Goal: Task Accomplishment & Management: Complete application form

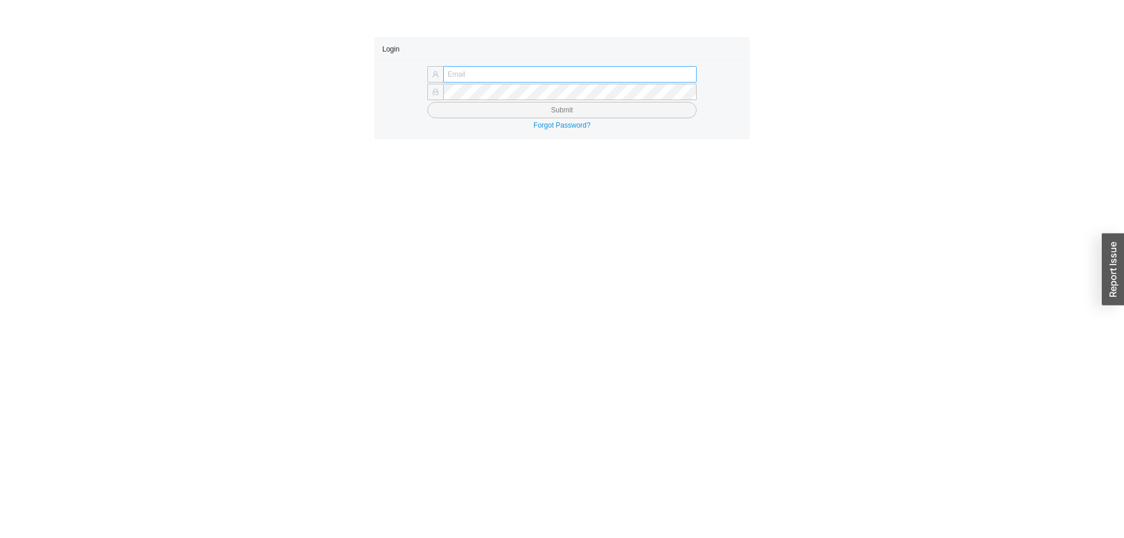
click at [480, 74] on input "text" at bounding box center [569, 74] width 253 height 16
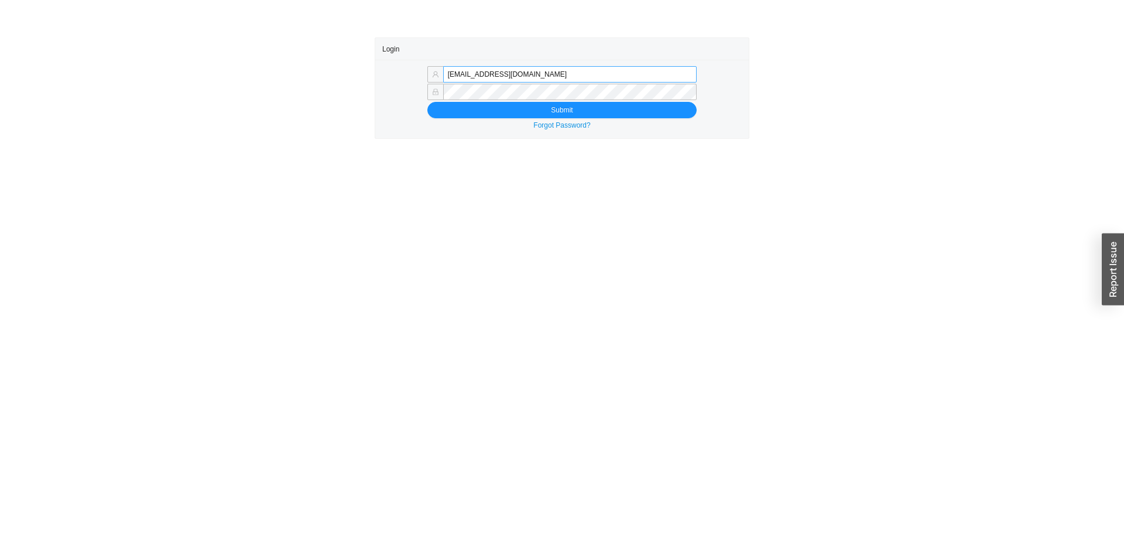
drag, startPoint x: 474, startPoint y: 74, endPoint x: 605, endPoint y: 74, distance: 131.1
click at [605, 74] on input "mordy@qualitybath.com" at bounding box center [569, 74] width 253 height 16
type input "mordy@homeandstone.com"
click at [460, 109] on button "Submit" at bounding box center [561, 110] width 269 height 16
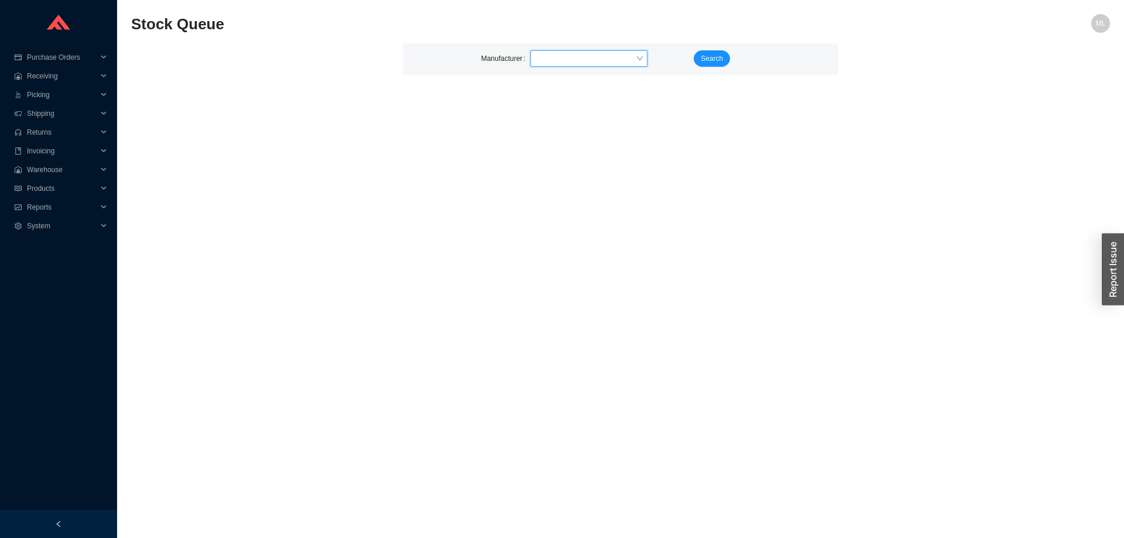
click at [572, 59] on input "search" at bounding box center [585, 58] width 101 height 15
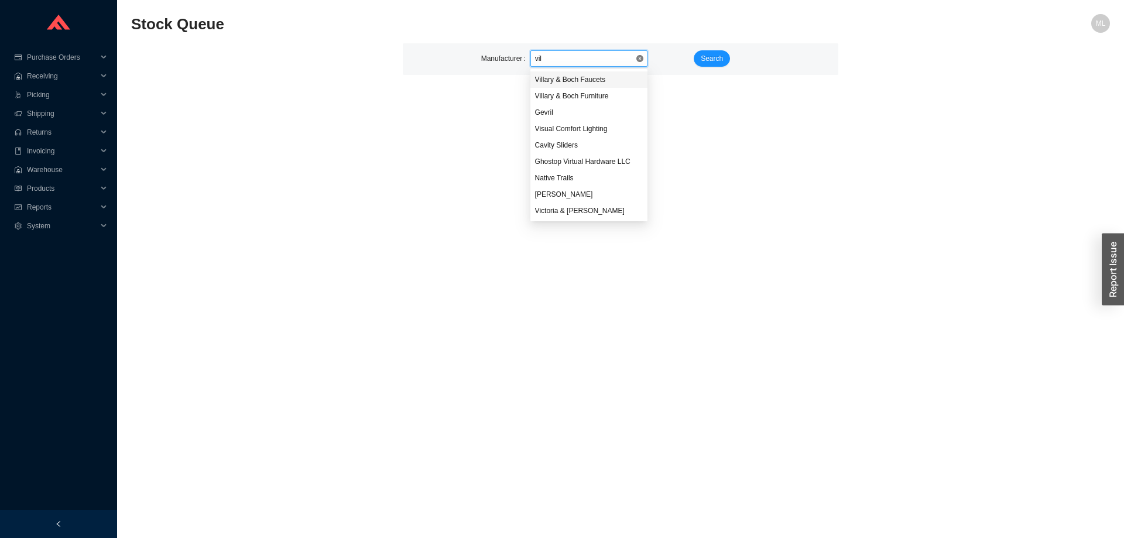
type input "vill"
click at [585, 94] on div "Villary & Boch Furniture" at bounding box center [589, 96] width 108 height 11
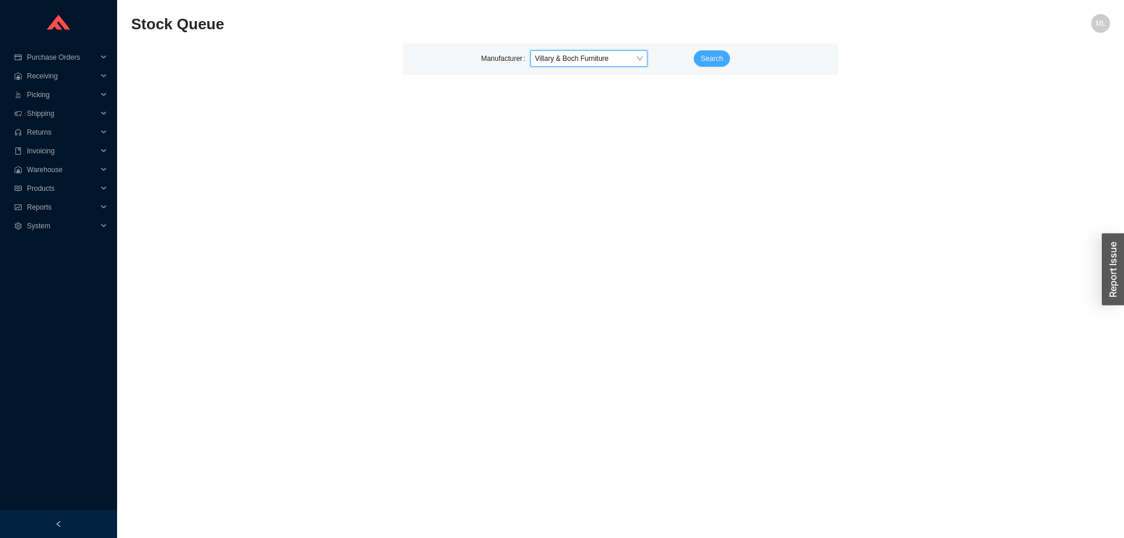
click at [705, 56] on span "Search" at bounding box center [712, 59] width 22 height 12
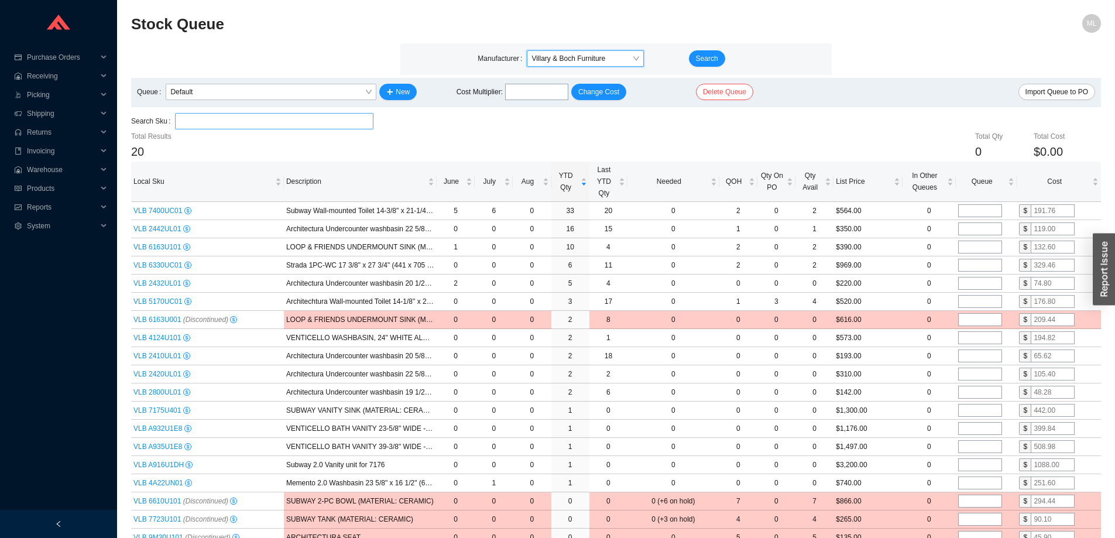
click at [255, 117] on input "search" at bounding box center [274, 121] width 189 height 15
paste input "6200UC01"
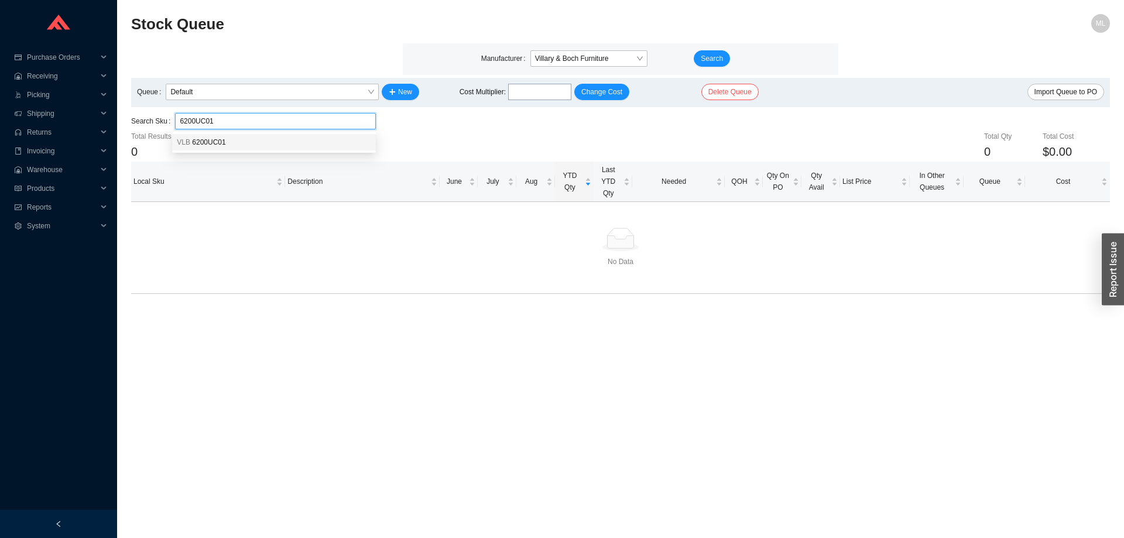
click at [221, 146] on span "6200UC01" at bounding box center [208, 142] width 33 height 8
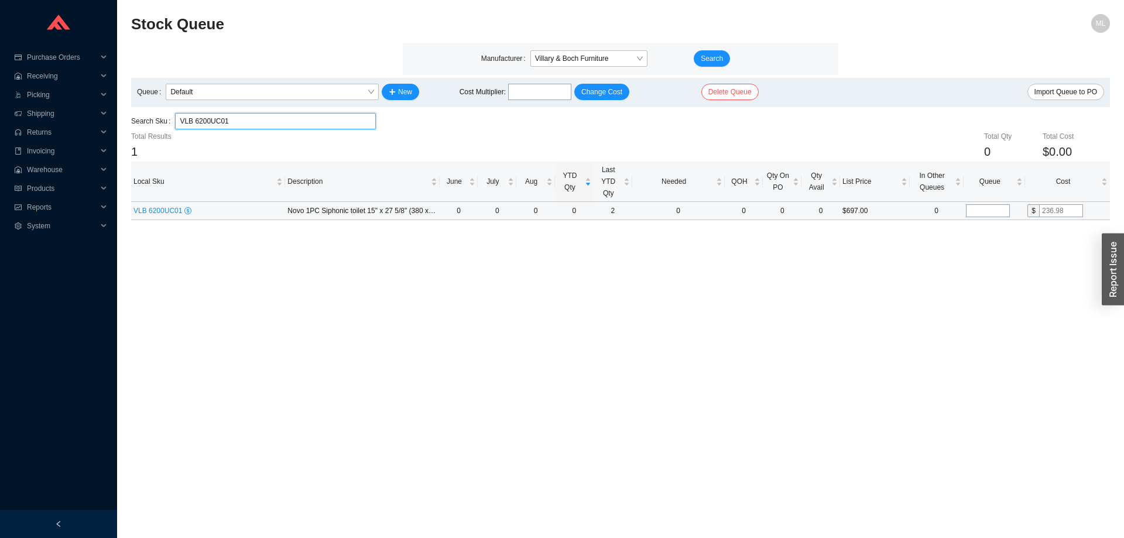
type input "VLB 6200UC01"
click at [997, 207] on input "tel" at bounding box center [988, 210] width 44 height 13
type input "25"
click at [1074, 209] on input "text" at bounding box center [1061, 210] width 44 height 13
type input "160"
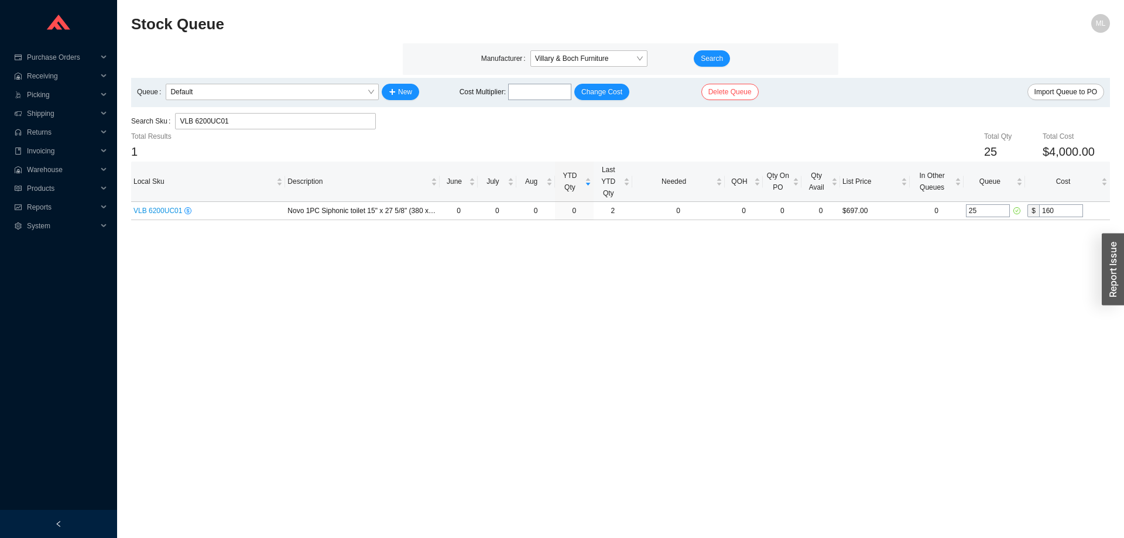
click at [791, 266] on main "Stock Queue ML Manufacturer Villary & Boch Furniture Search Queue Default New C…" at bounding box center [620, 276] width 979 height 524
click at [59, 52] on span "Purchase Orders" at bounding box center [62, 57] width 70 height 19
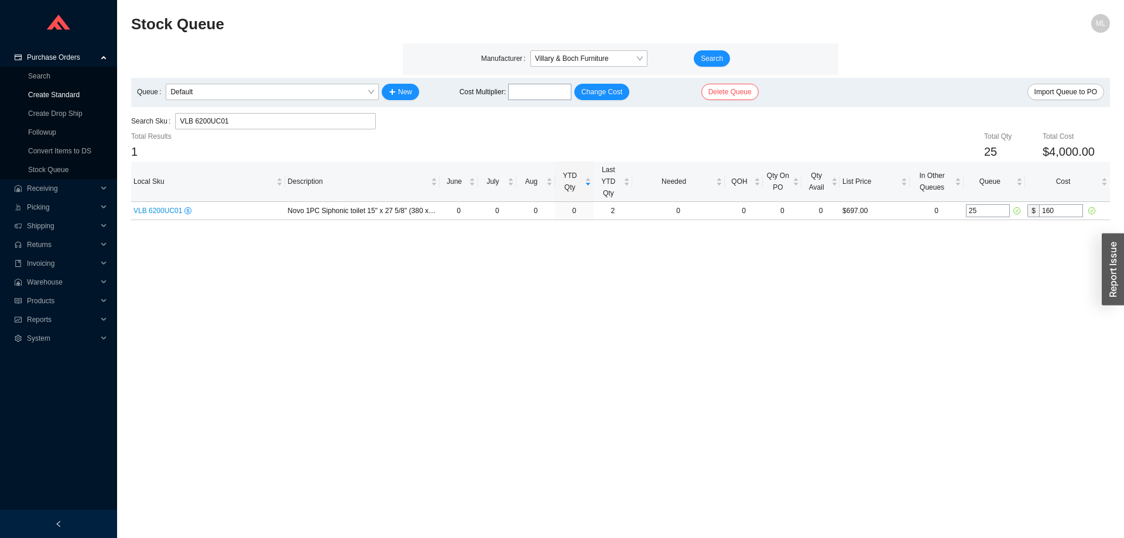
click at [49, 92] on link "Create Standard" at bounding box center [54, 95] width 52 height 8
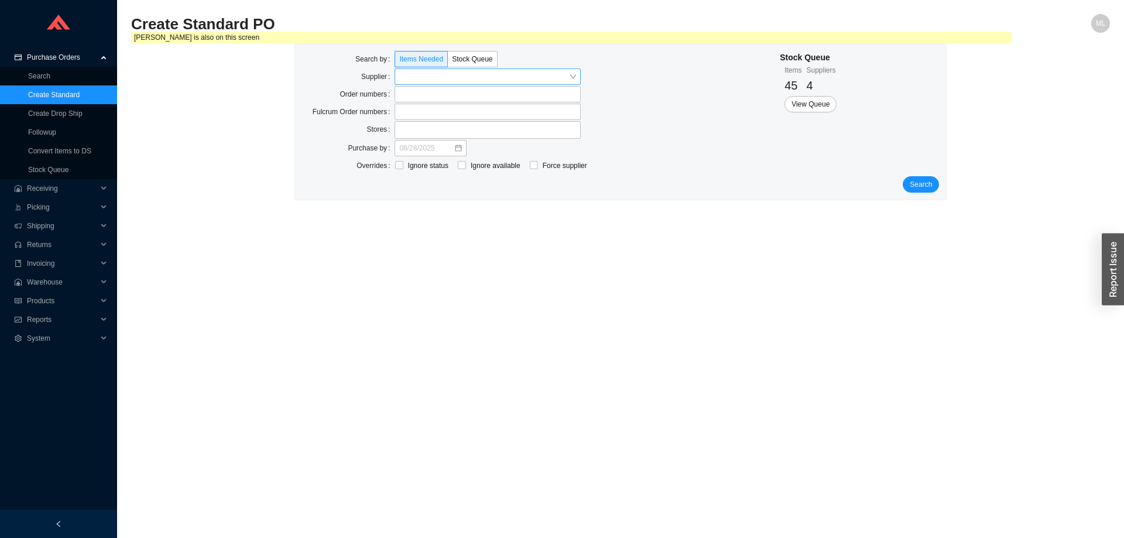
click at [413, 79] on input "search" at bounding box center [484, 76] width 170 height 15
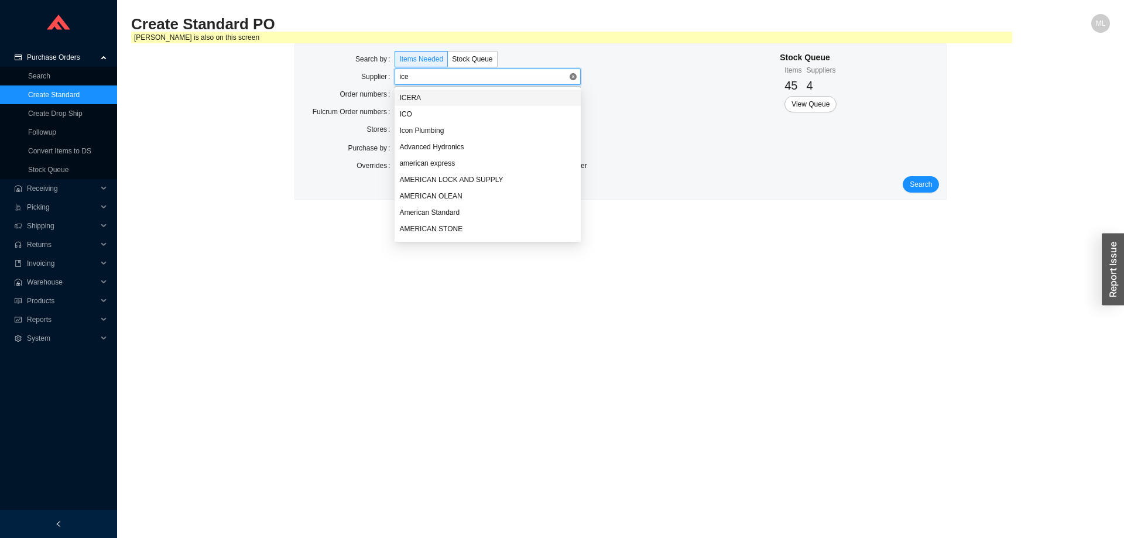
type input "icer"
click at [403, 95] on div "ICERA" at bounding box center [487, 97] width 177 height 11
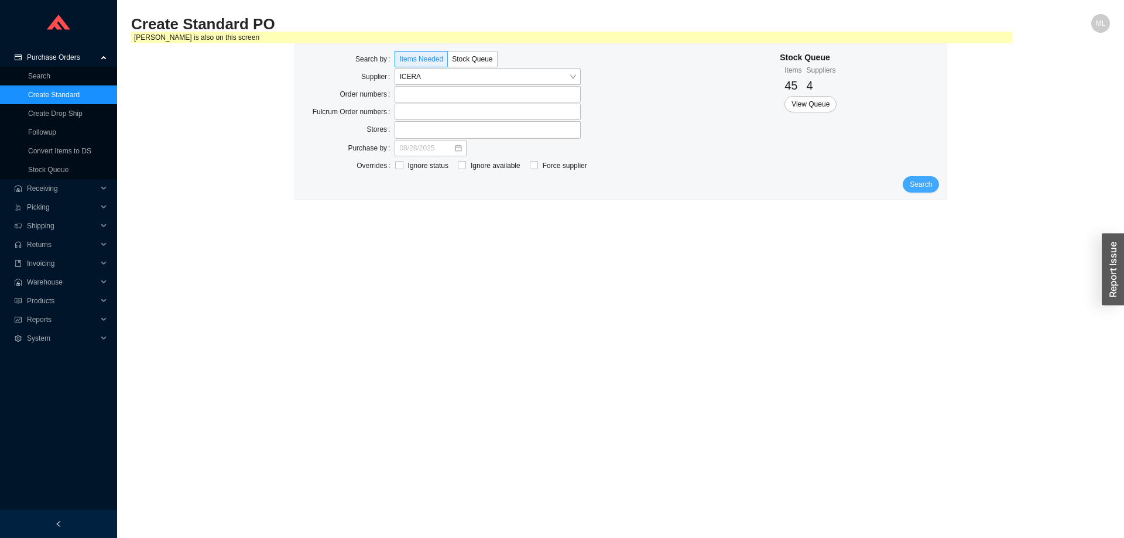
click at [925, 179] on span "Search" at bounding box center [921, 185] width 22 height 12
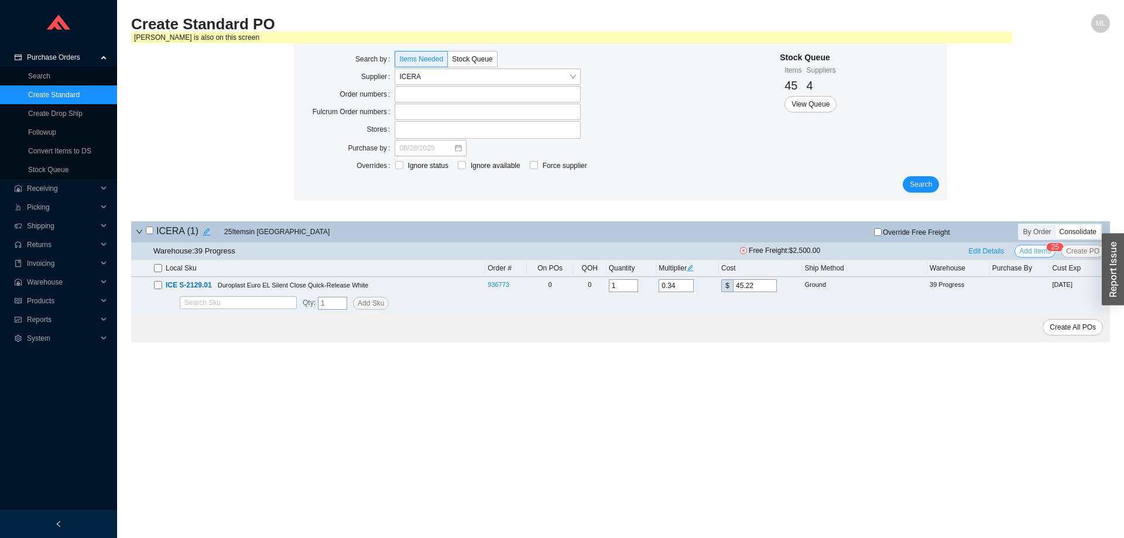
click at [1033, 248] on span "Add Items" at bounding box center [1035, 251] width 32 height 12
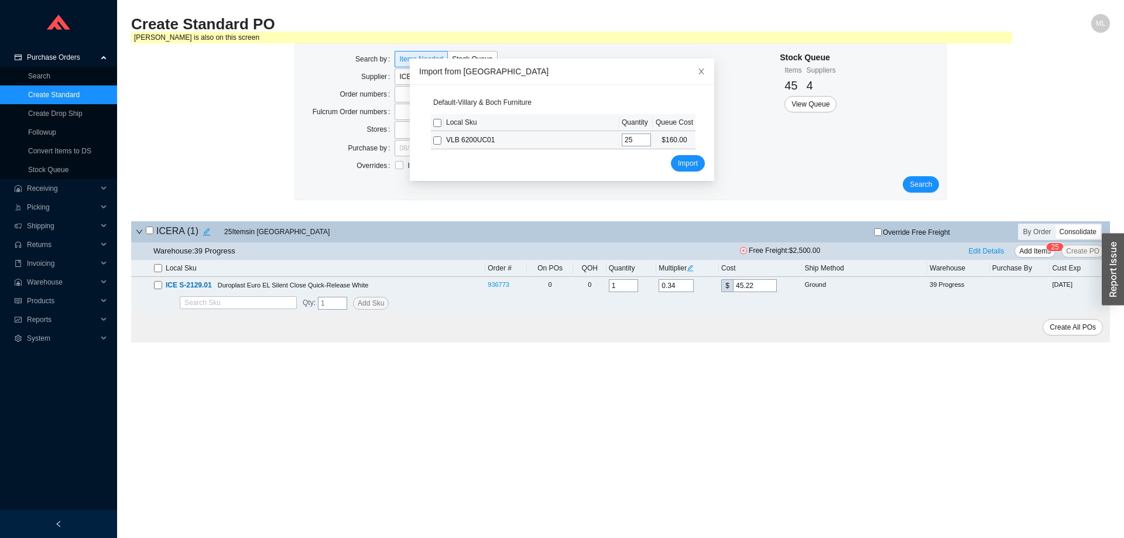
click at [433, 140] on input "checkbox" at bounding box center [437, 140] width 8 height 8
checkbox input "true"
click at [679, 165] on span "Import" at bounding box center [688, 163] width 20 height 12
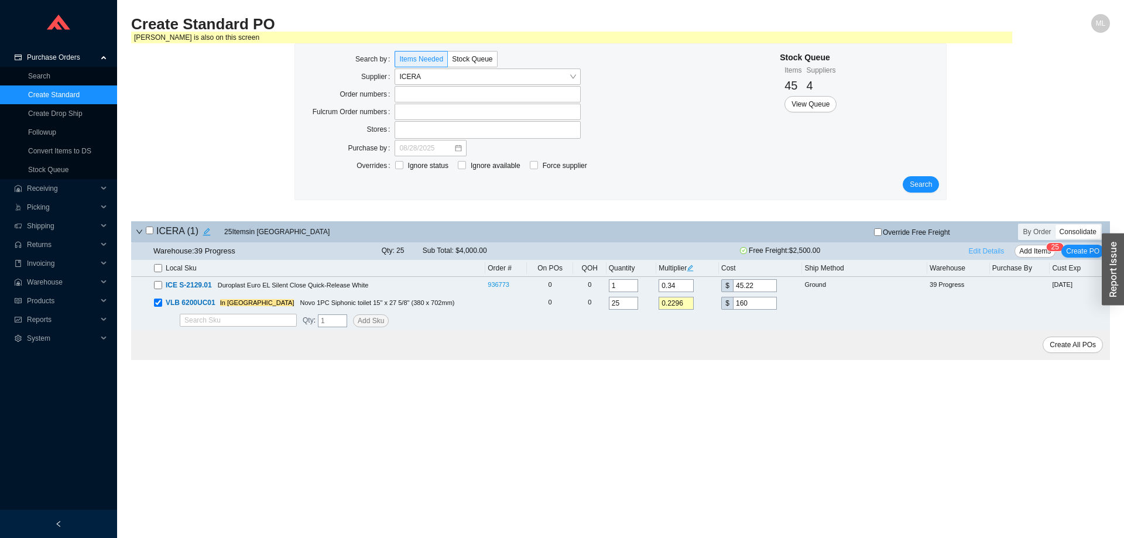
click at [992, 249] on span "Edit Details" at bounding box center [987, 251] width 36 height 12
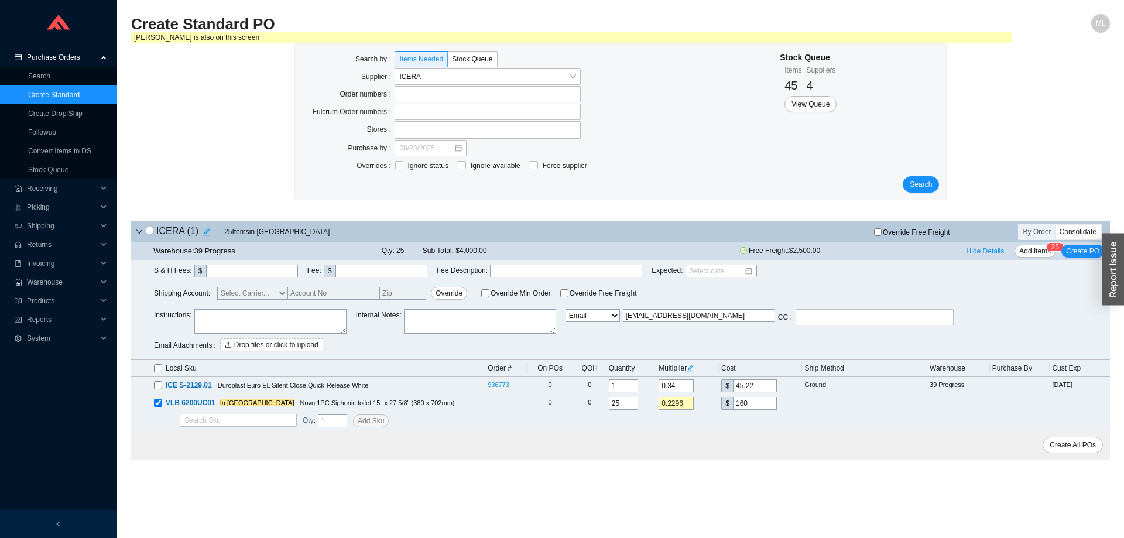
drag, startPoint x: 709, startPoint y: 313, endPoint x: 566, endPoint y: 315, distance: 143.4
click at [566, 315] on div "Instructions : Internal Notes : Email Email Buyer EDI Do Not Send sales@iceraus…" at bounding box center [632, 332] width 956 height 46
type input "mordy@qualitybath.com"
click at [1072, 444] on span "Create All POs" at bounding box center [1072, 445] width 46 height 12
click at [55, 170] on link "Stock Queue" at bounding box center [48, 170] width 40 height 8
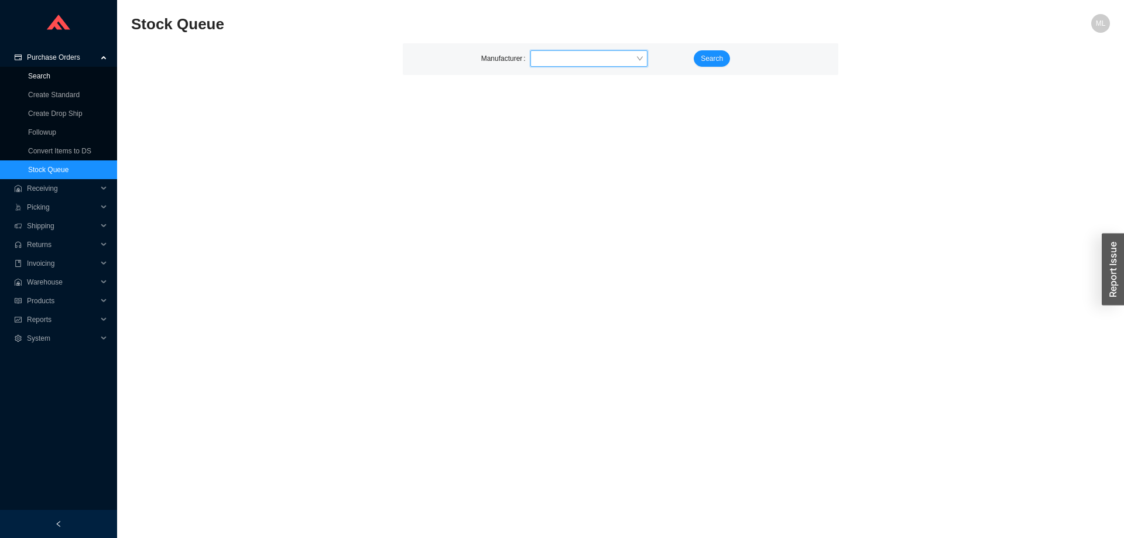
click at [43, 73] on link "Search" at bounding box center [39, 76] width 22 height 8
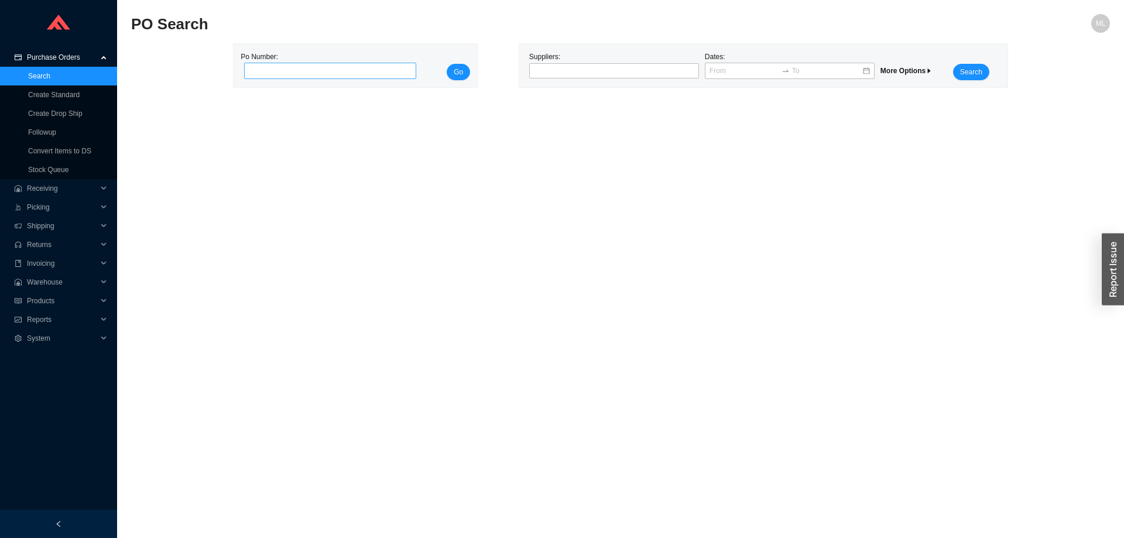
click at [341, 73] on input "tel" at bounding box center [330, 71] width 172 height 16
click at [554, 71] on div at bounding box center [608, 71] width 155 height 12
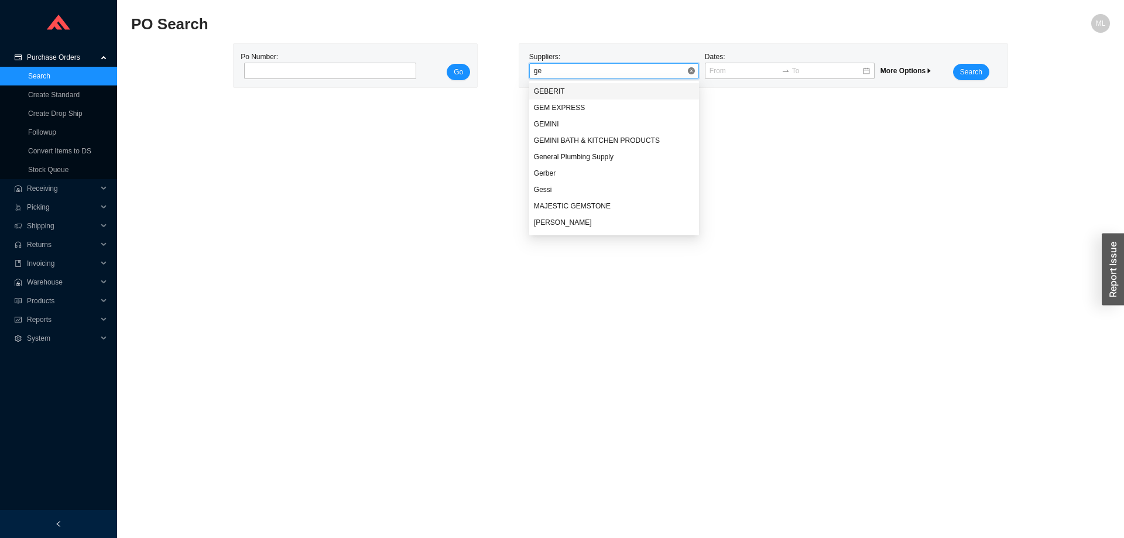
type input "geb"
click at [547, 91] on div "GEBERIT" at bounding box center [614, 91] width 160 height 11
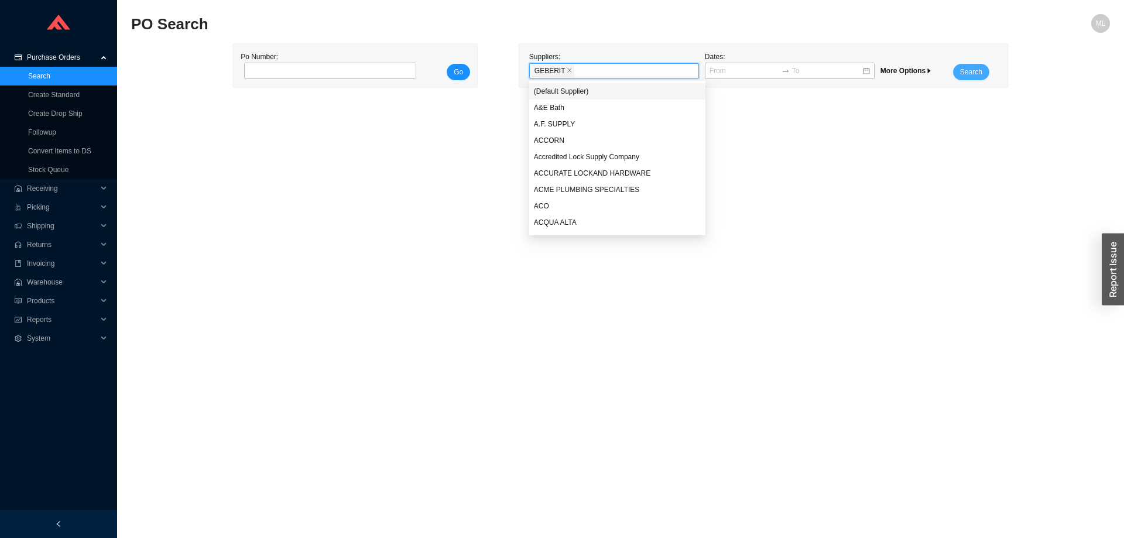
click at [969, 72] on span "Search" at bounding box center [971, 72] width 22 height 12
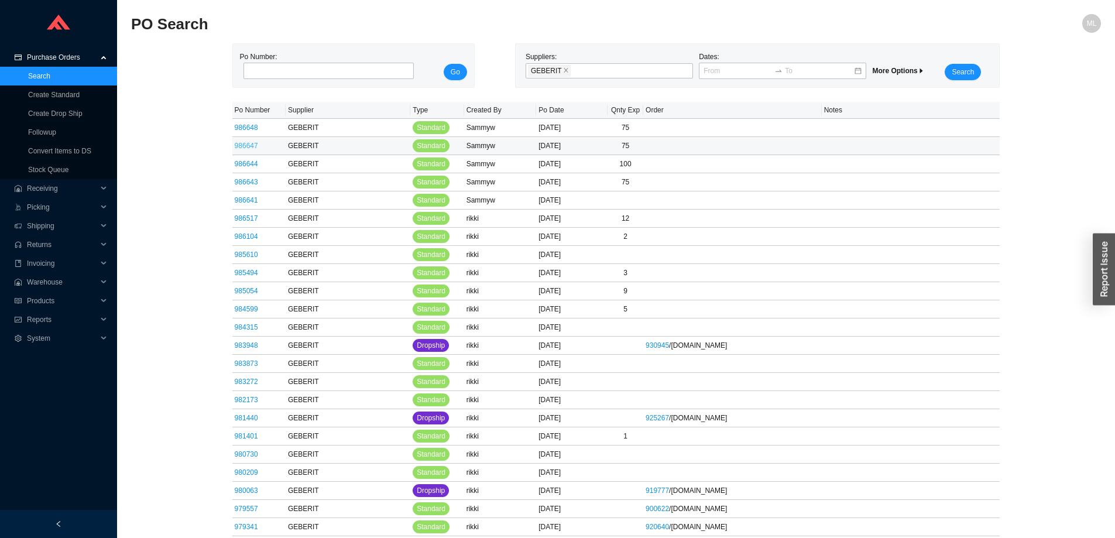
drag, startPoint x: 246, startPoint y: 147, endPoint x: 241, endPoint y: 145, distance: 6.1
click at [61, 95] on link "Create Standard" at bounding box center [54, 95] width 52 height 8
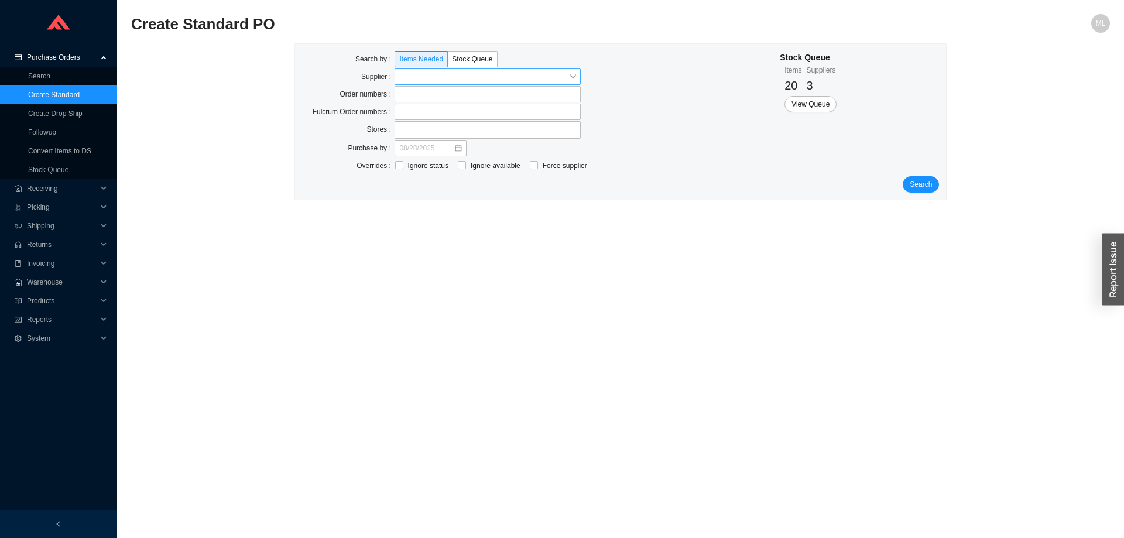
click at [415, 78] on input "search" at bounding box center [484, 76] width 170 height 15
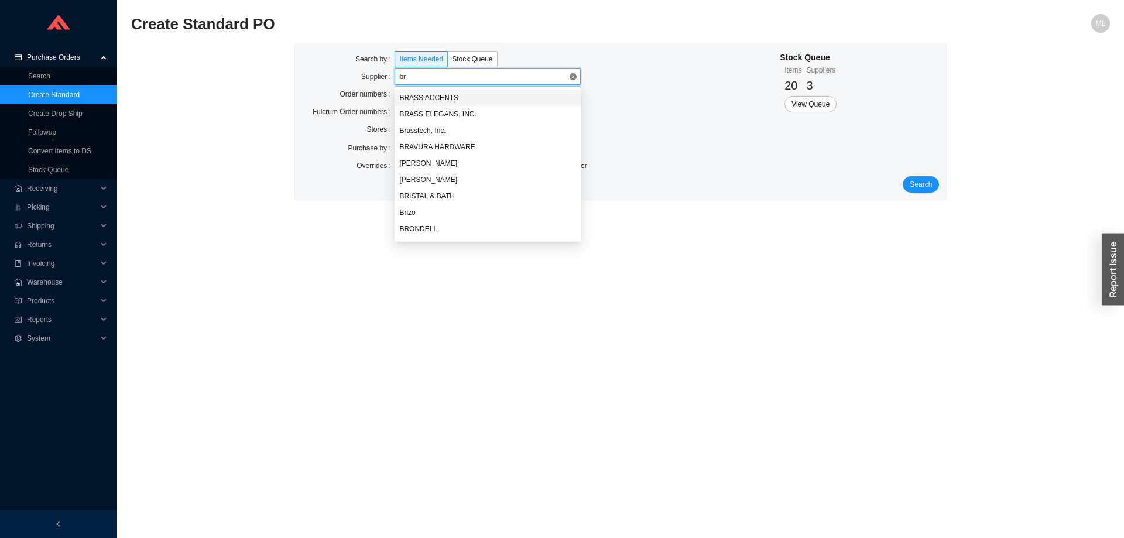
type input "bri"
click at [413, 127] on div "Brizo" at bounding box center [487, 130] width 177 height 11
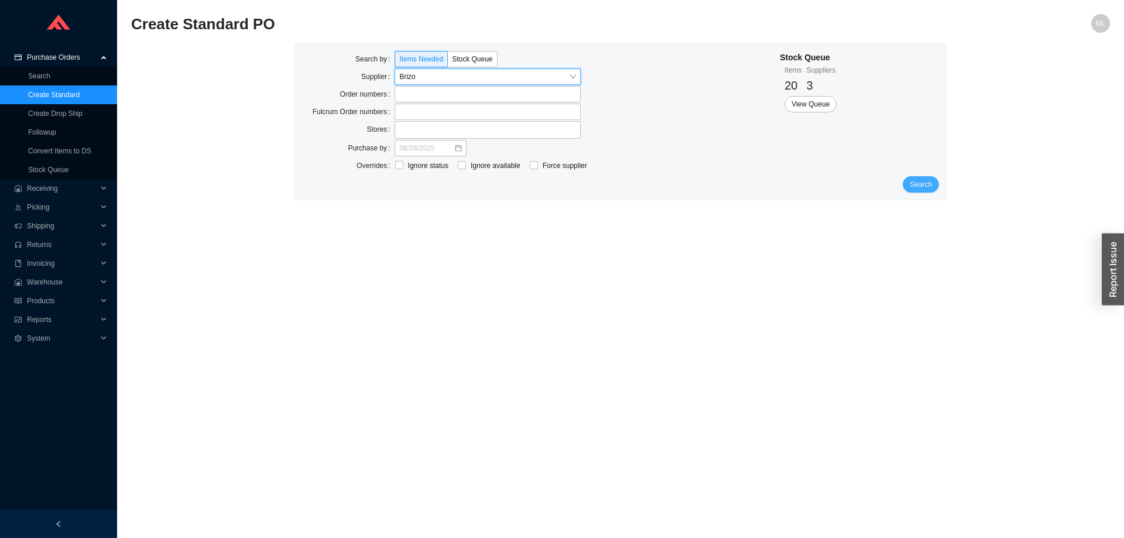
click at [925, 182] on span "Search" at bounding box center [921, 185] width 22 height 12
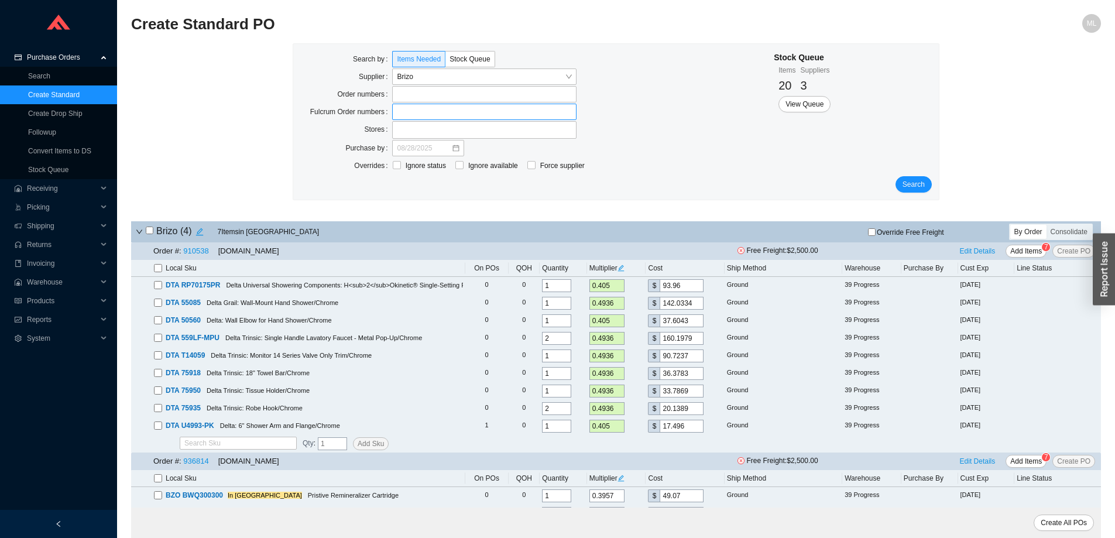
click at [413, 115] on label at bounding box center [484, 112] width 184 height 16
click at [402, 115] on input at bounding box center [398, 111] width 8 height 13
click at [411, 95] on label at bounding box center [484, 94] width 184 height 16
click at [402, 95] on input at bounding box center [398, 94] width 8 height 13
type input "916588"
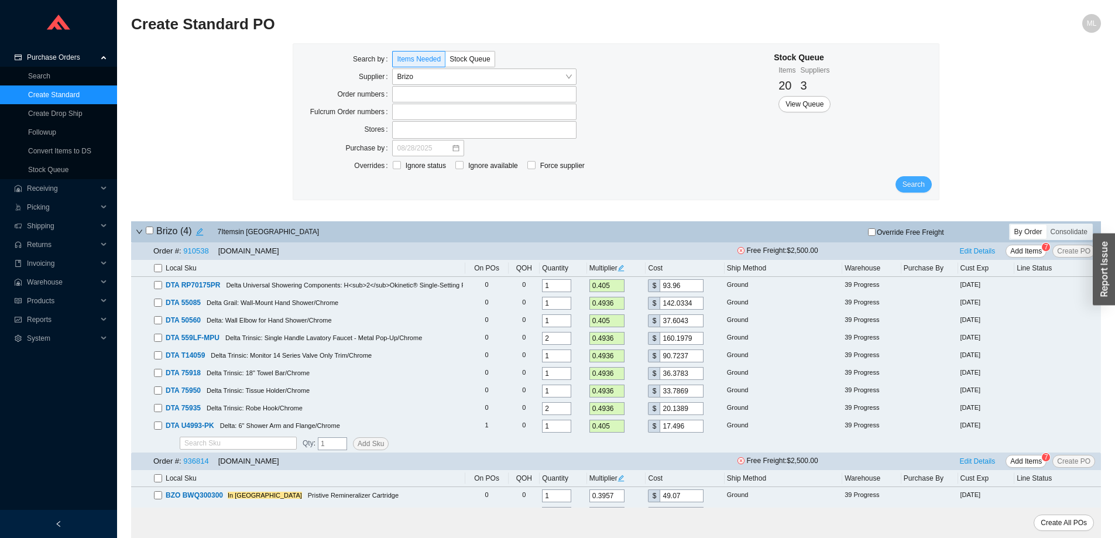
click at [917, 180] on span "Search" at bounding box center [914, 185] width 22 height 12
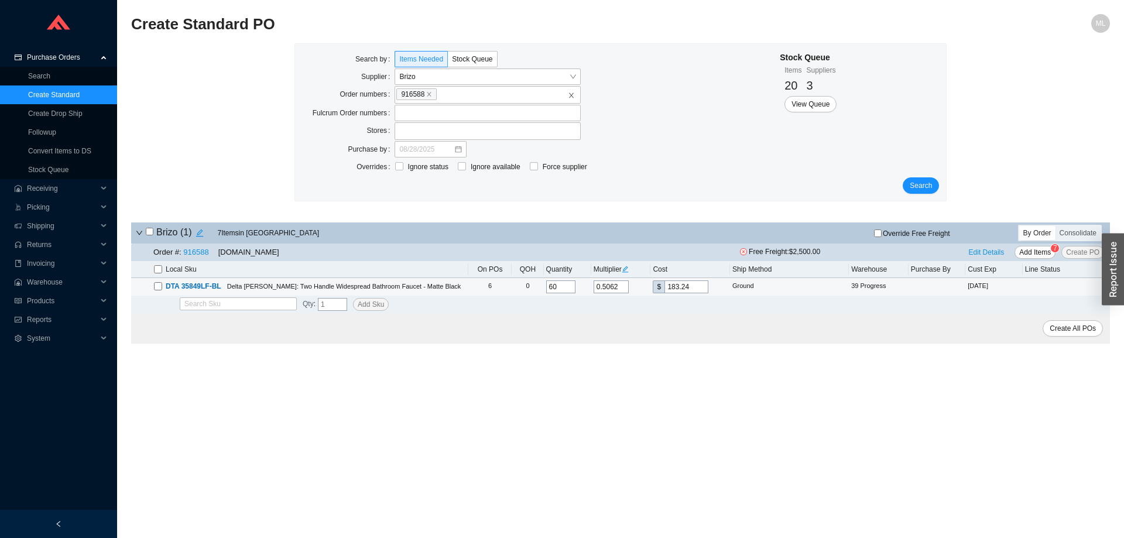
drag, startPoint x: 571, startPoint y: 287, endPoint x: 537, endPoint y: 290, distance: 33.5
click at [537, 290] on tr "DTA 35849LF-BL Delta Nicoli: Two Handle Widespread Bathroom Faucet - Matte Blac…" at bounding box center [620, 287] width 979 height 18
type input "100"
drag, startPoint x: 692, startPoint y: 287, endPoint x: 625, endPoint y: 290, distance: 67.4
click at [625, 290] on tr "DTA 35849LF-BL Delta Nicoli: Two Handle Widespread Bathroom Faucet - Matte Blac…" at bounding box center [620, 287] width 979 height 18
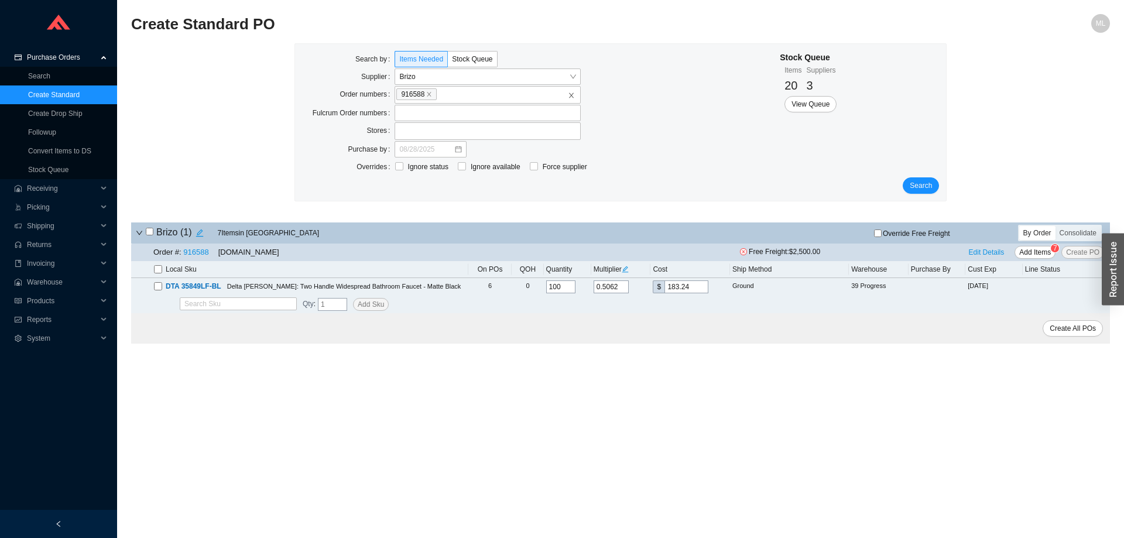
type input "0.0028"
type input "1"
type input "0.0276"
type input "10"
type input "0.2983"
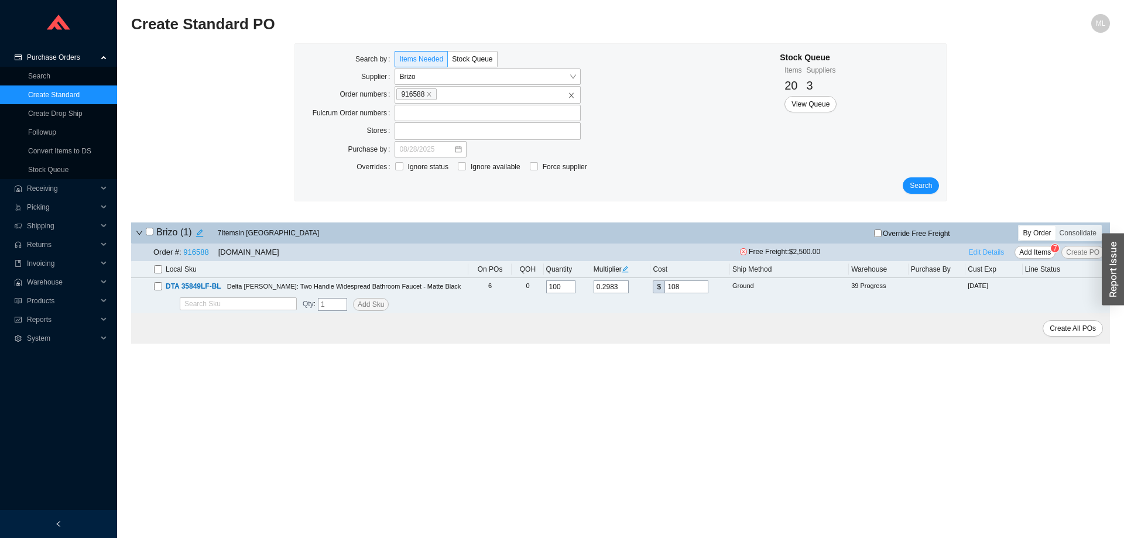
type input "108"
click at [983, 251] on span "Edit Details" at bounding box center [987, 252] width 36 height 12
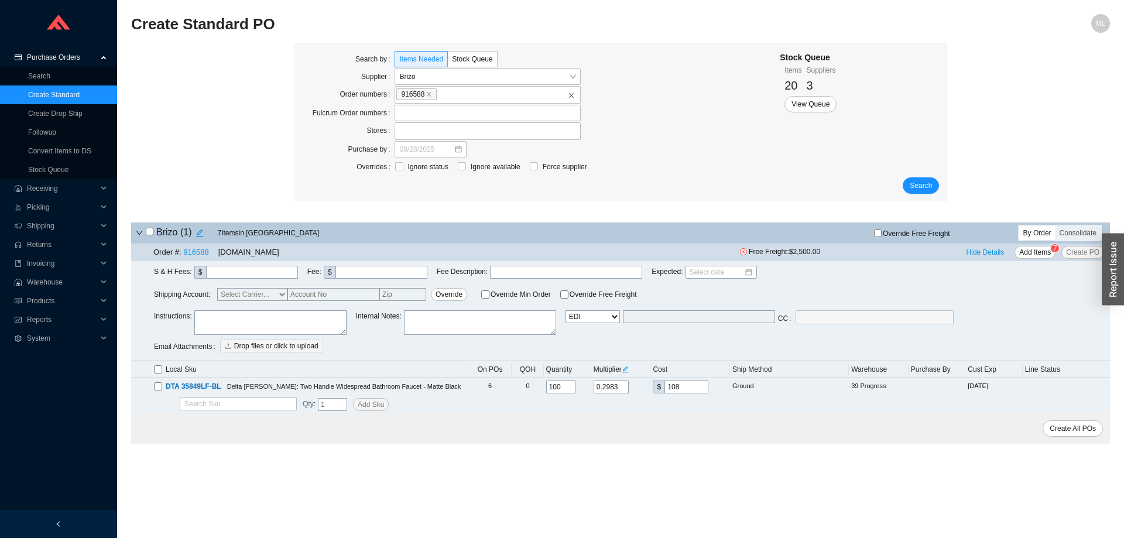
click at [618, 315] on select "Email Email Buyer EDI Do Not Send" at bounding box center [592, 316] width 54 height 13
select select "4"
click at [565, 311] on select "Email Email Buyer EDI Do Not Send" at bounding box center [592, 316] width 54 height 13
click at [647, 318] on input "text" at bounding box center [699, 316] width 152 height 13
type input "mordy@qualitybath.com"
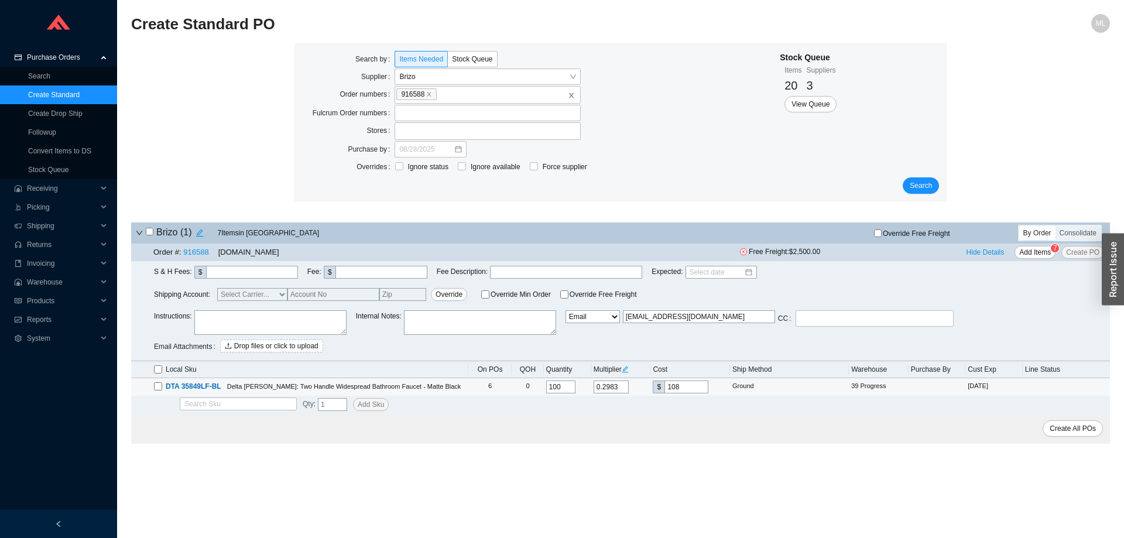
click at [158, 387] on input "checkbox" at bounding box center [158, 386] width 8 height 8
checkbox input "true"
click at [1069, 427] on span "Create All POs" at bounding box center [1072, 429] width 46 height 12
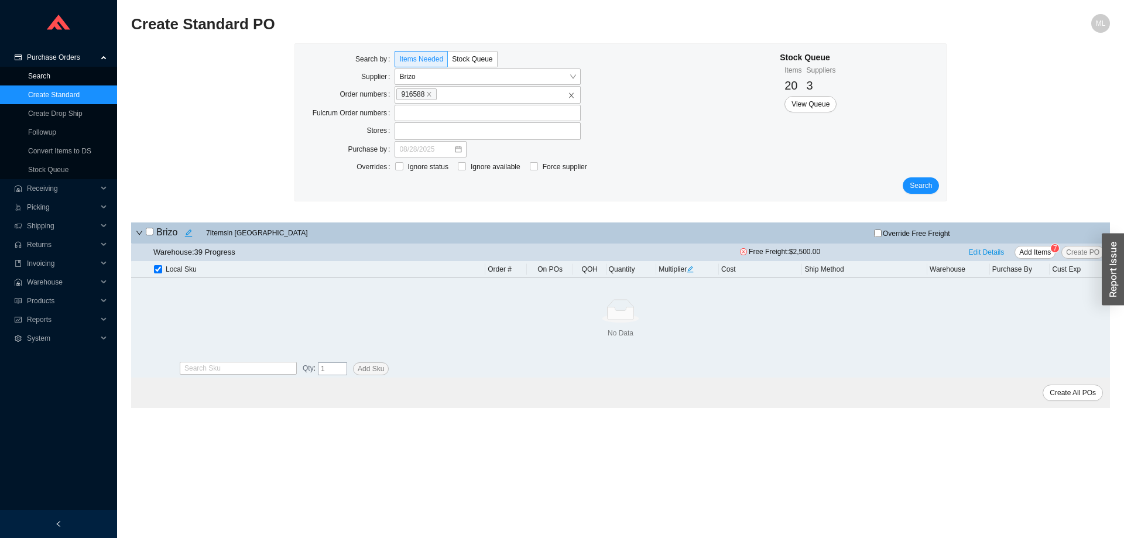
click at [44, 76] on link "Search" at bounding box center [39, 76] width 22 height 8
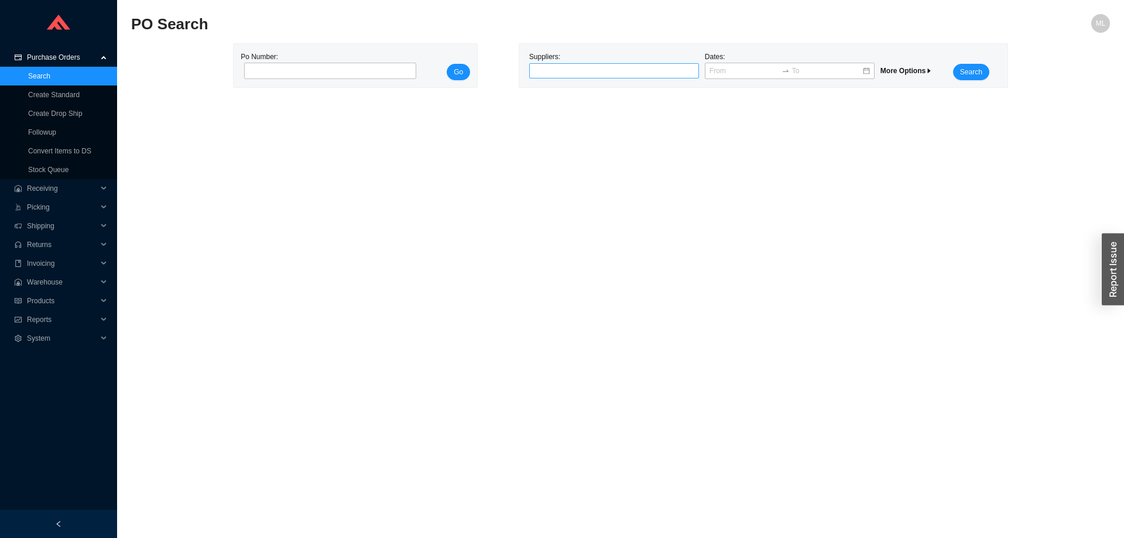
click at [552, 70] on div at bounding box center [608, 71] width 155 height 12
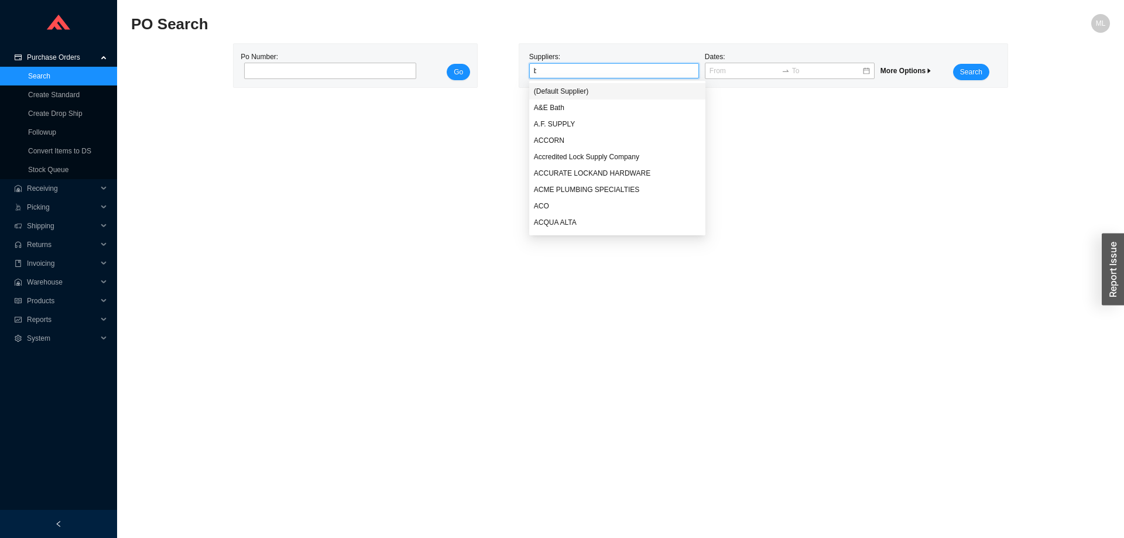
type input "br"
click at [547, 207] on div "Brizo" at bounding box center [617, 206] width 167 height 11
click at [971, 71] on span "Search" at bounding box center [971, 72] width 22 height 12
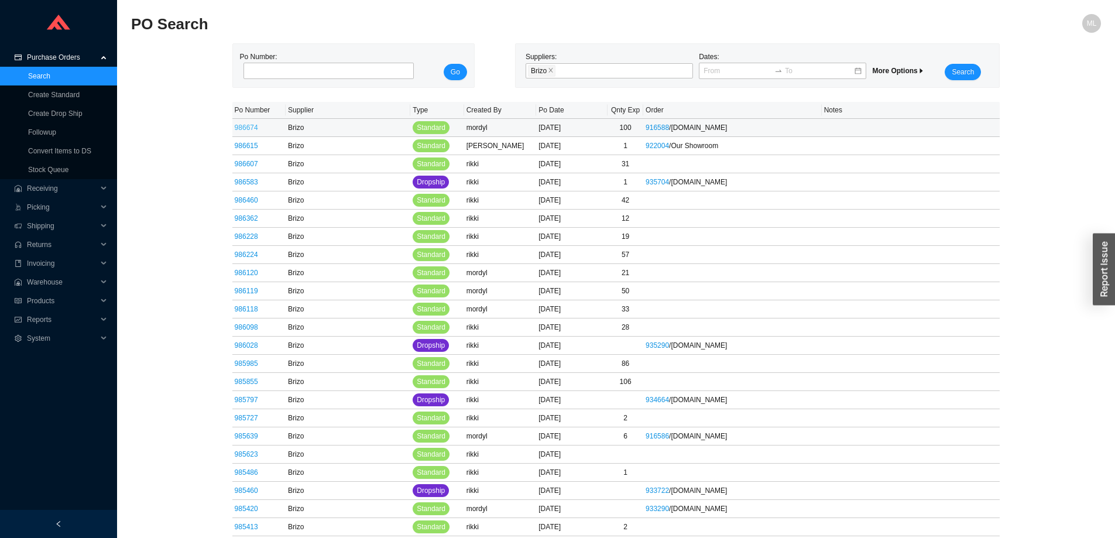
click at [245, 130] on link "986674" at bounding box center [246, 128] width 23 height 8
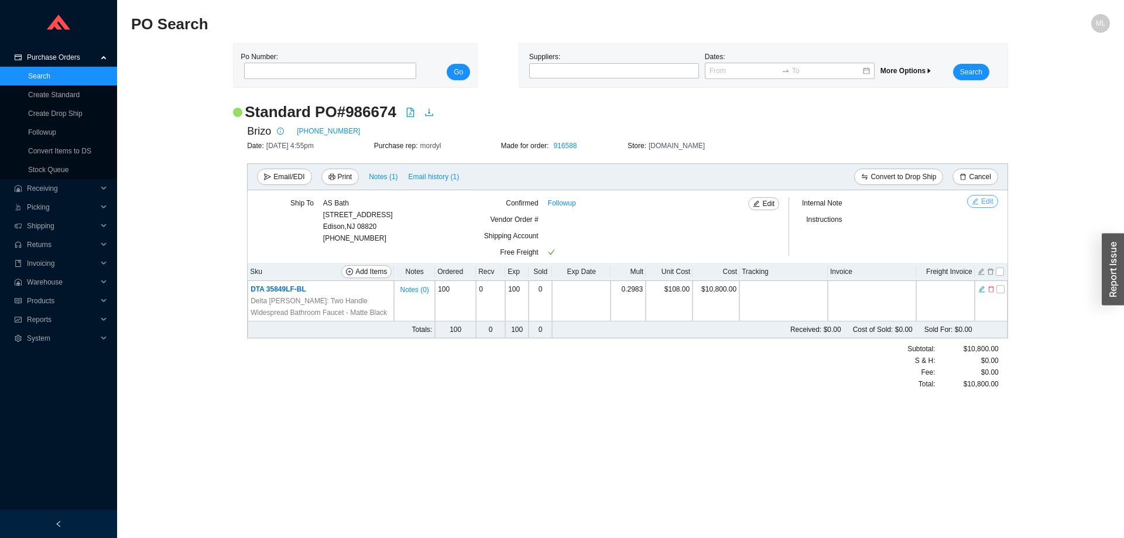
click at [987, 200] on span "Edit" at bounding box center [987, 201] width 12 height 12
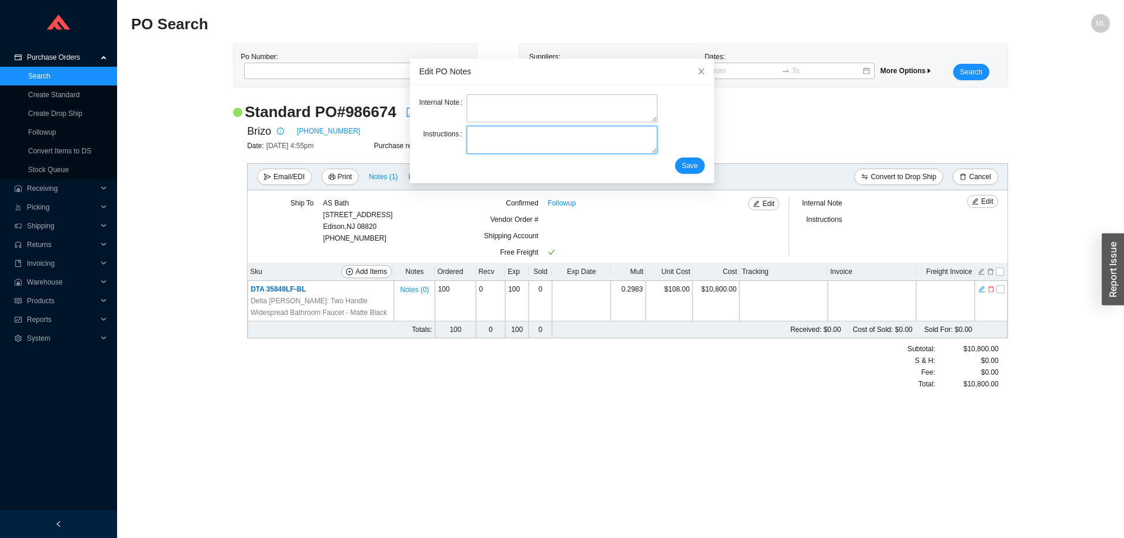
click at [498, 137] on textarea at bounding box center [561, 140] width 190 height 28
type textarea "Quote NO: Q-49351"
click at [682, 163] on span "Save" at bounding box center [690, 166] width 16 height 12
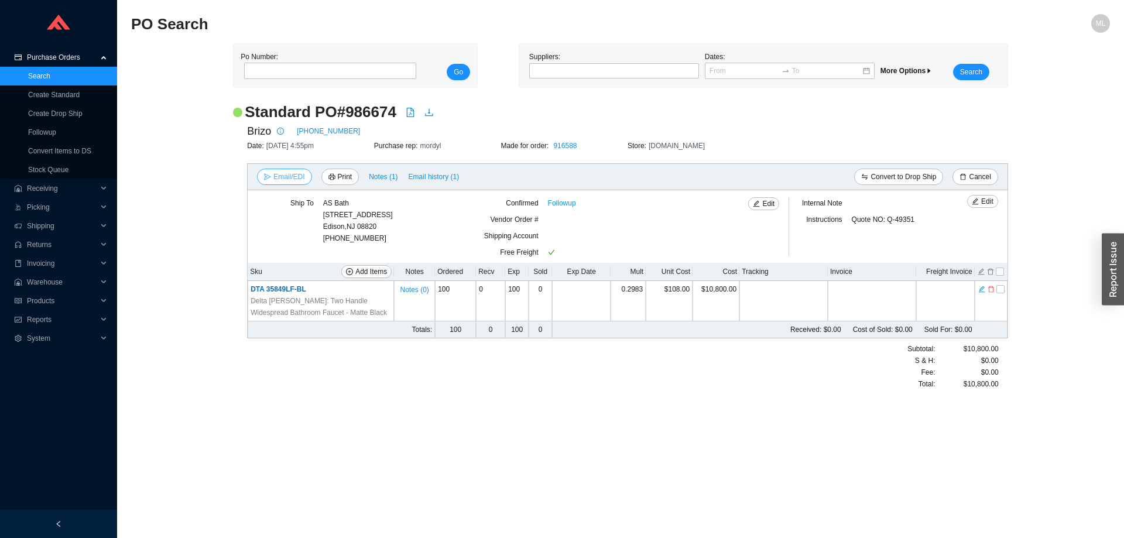
click at [280, 175] on span "Email/EDI" at bounding box center [288, 177] width 31 height 12
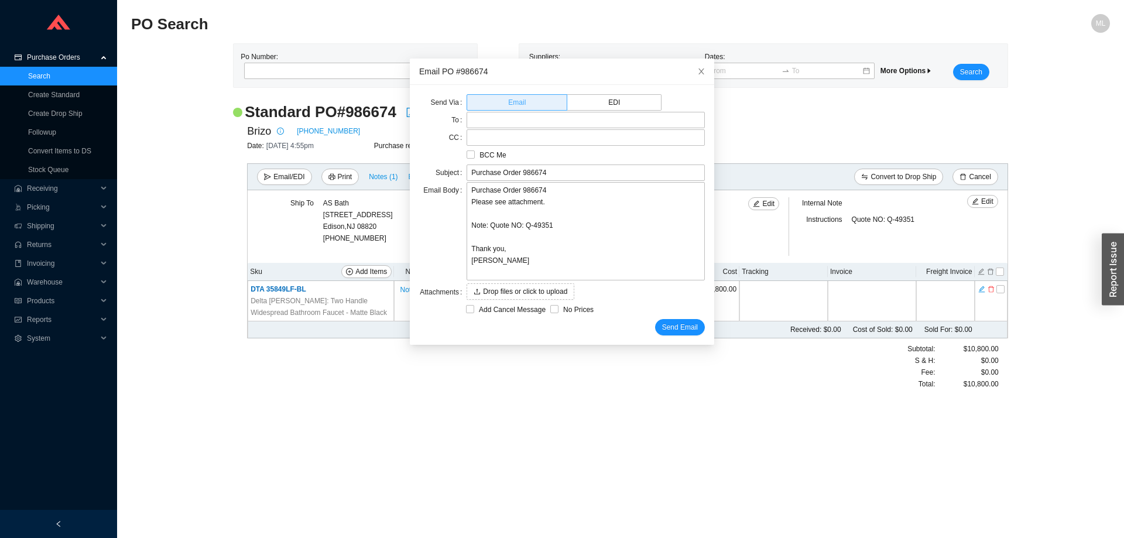
click at [498, 101] on span at bounding box center [517, 102] width 100 height 15
click at [467, 105] on input "Email" at bounding box center [467, 105] width 0 height 0
click at [490, 125] on input "text" at bounding box center [585, 120] width 238 height 16
type input "mordy@qualitybath.com"
click at [669, 325] on span "Send Email" at bounding box center [680, 327] width 36 height 12
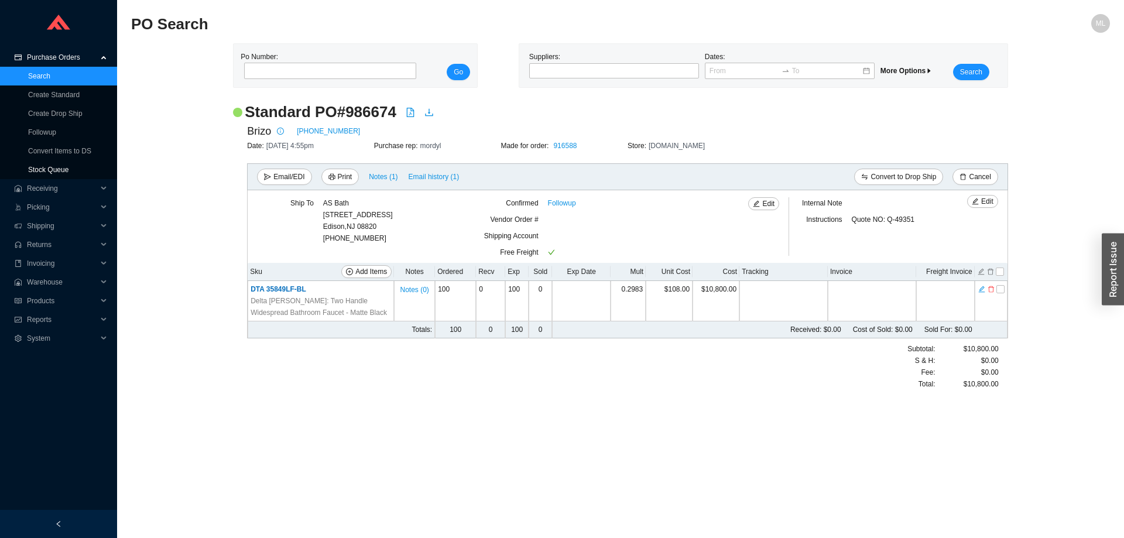
click at [45, 166] on link "Stock Queue" at bounding box center [48, 170] width 40 height 8
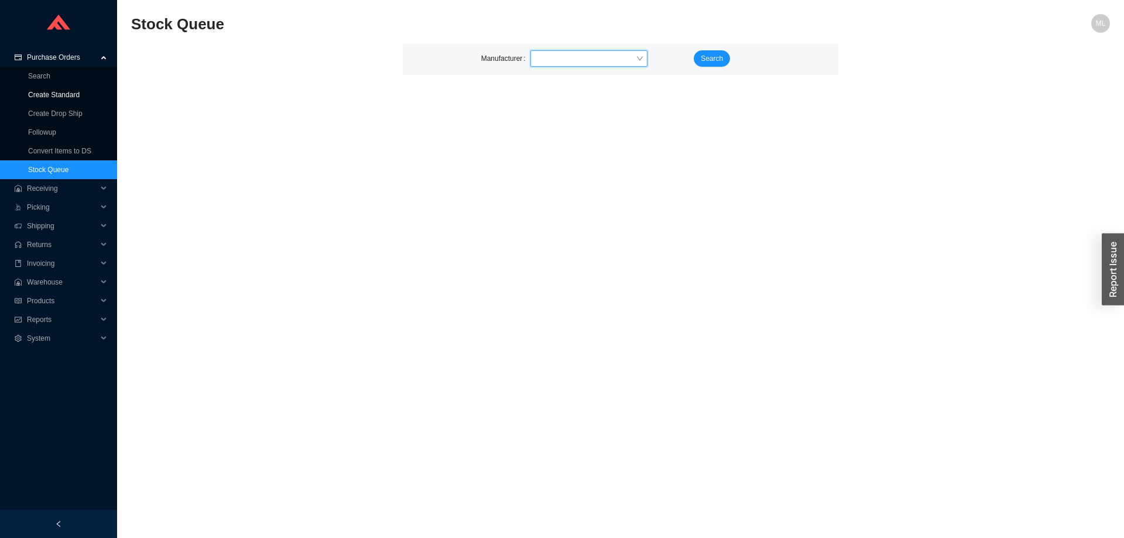
click at [50, 91] on link "Create Standard" at bounding box center [54, 95] width 52 height 8
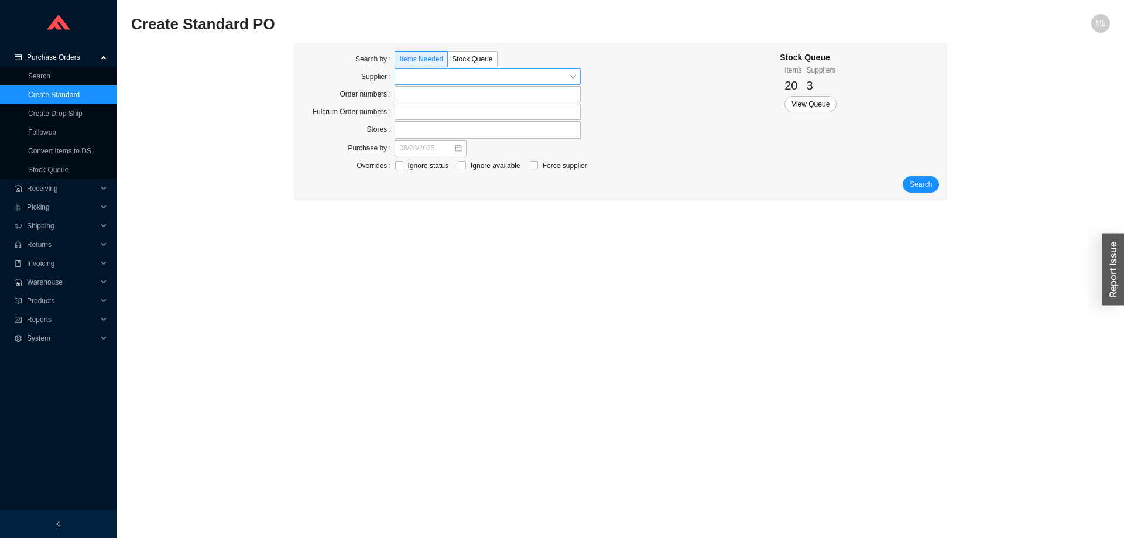
click at [422, 77] on input "search" at bounding box center [484, 76] width 170 height 15
click at [411, 96] on label at bounding box center [487, 94] width 186 height 16
click at [404, 96] on input at bounding box center [400, 94] width 8 height 13
type input "916588"
click at [922, 183] on span "Search" at bounding box center [921, 185] width 22 height 12
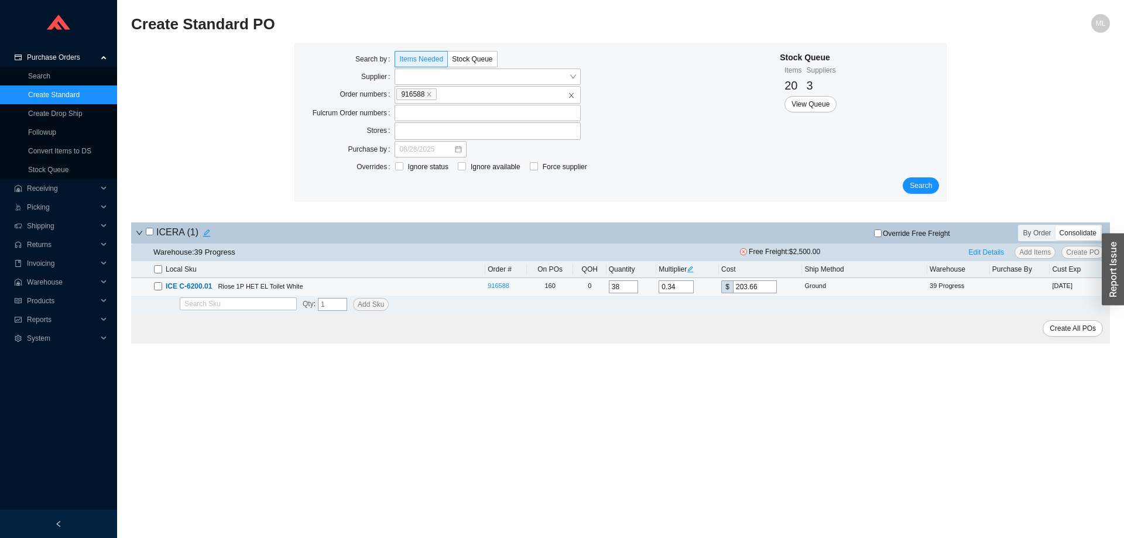
drag, startPoint x: 623, startPoint y: 288, endPoint x: 594, endPoint y: 289, distance: 28.7
click at [594, 289] on tr "ICE C-6200.01 Riose 1P HET EL Toilet White 916588 160 0 38 0.34 $ 203.66 Ground…" at bounding box center [620, 287] width 979 height 18
type input "80"
drag, startPoint x: 760, startPoint y: 285, endPoint x: 699, endPoint y: 286, distance: 60.9
click at [699, 286] on tr "ICE C-6200.01 Riose 1P HET EL Toilet White 916588 160 0 80 0.34 $ 203.66 Ground…" at bounding box center [620, 287] width 979 height 18
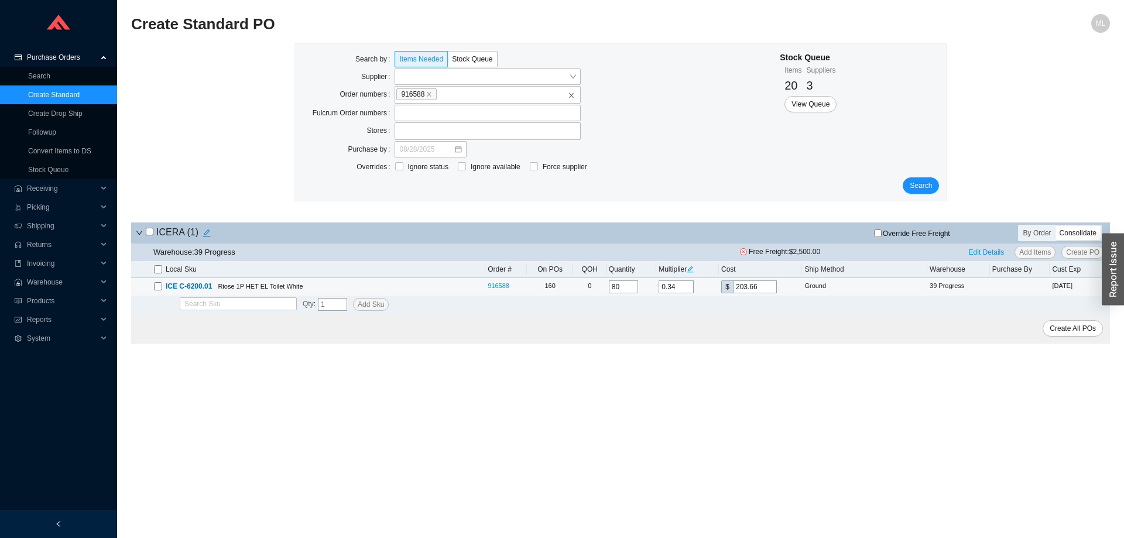
type input "0.0017"
type input "1"
type input "0.0267"
type input "16"
type input "0.2671"
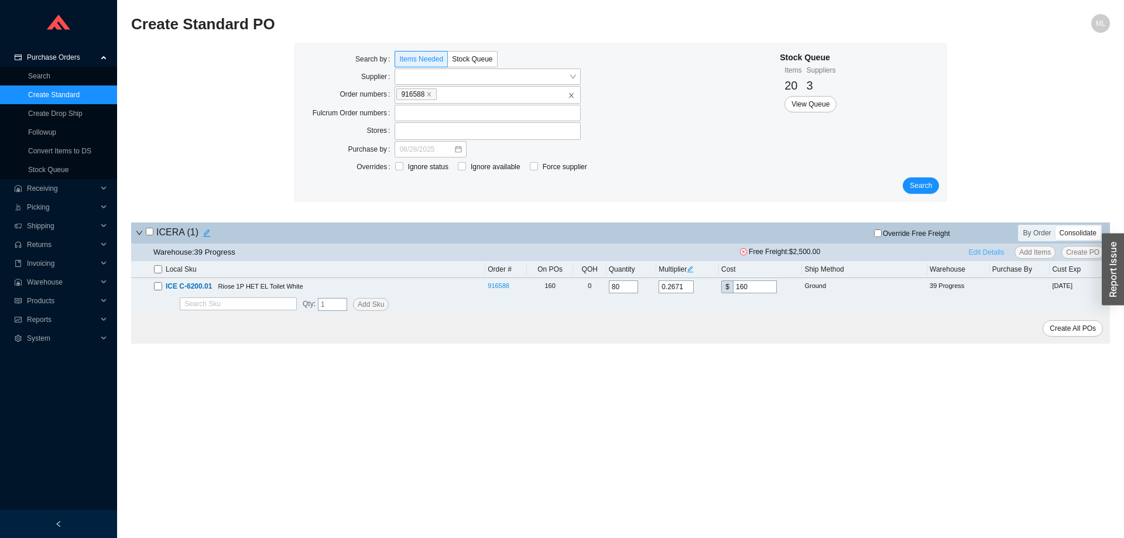
type input "160"
click at [987, 252] on span "Edit Details" at bounding box center [987, 252] width 36 height 12
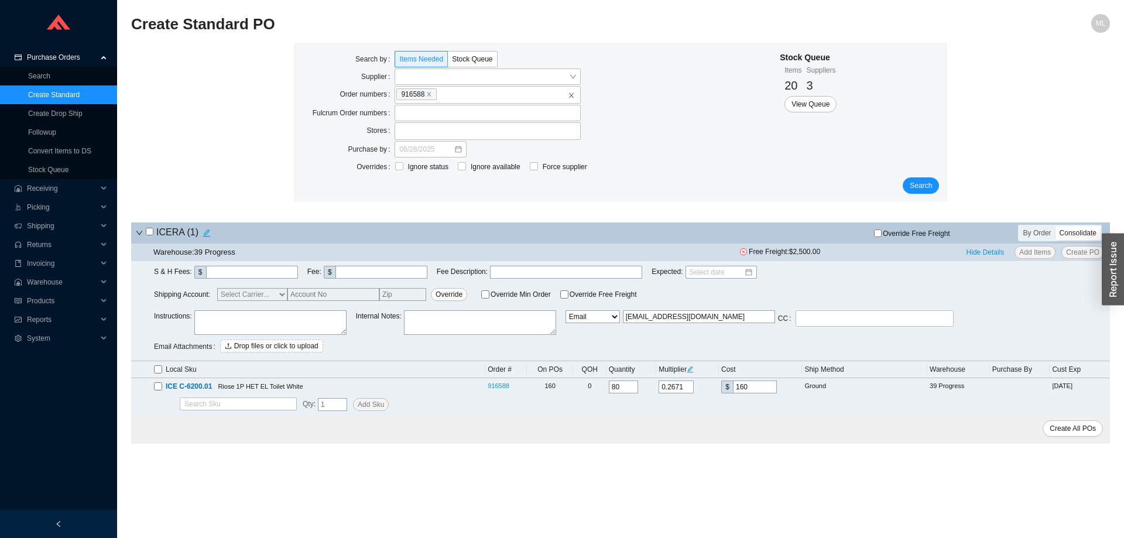
drag, startPoint x: 706, startPoint y: 316, endPoint x: 603, endPoint y: 323, distance: 102.7
click at [603, 323] on div "Instructions : Internal Notes : Email Email Buyer EDI Do Not Send sales@iceraus…" at bounding box center [632, 333] width 956 height 46
type input "mordy@qualitybath.com"
click at [159, 388] on input "checkbox" at bounding box center [158, 386] width 8 height 8
checkbox input "true"
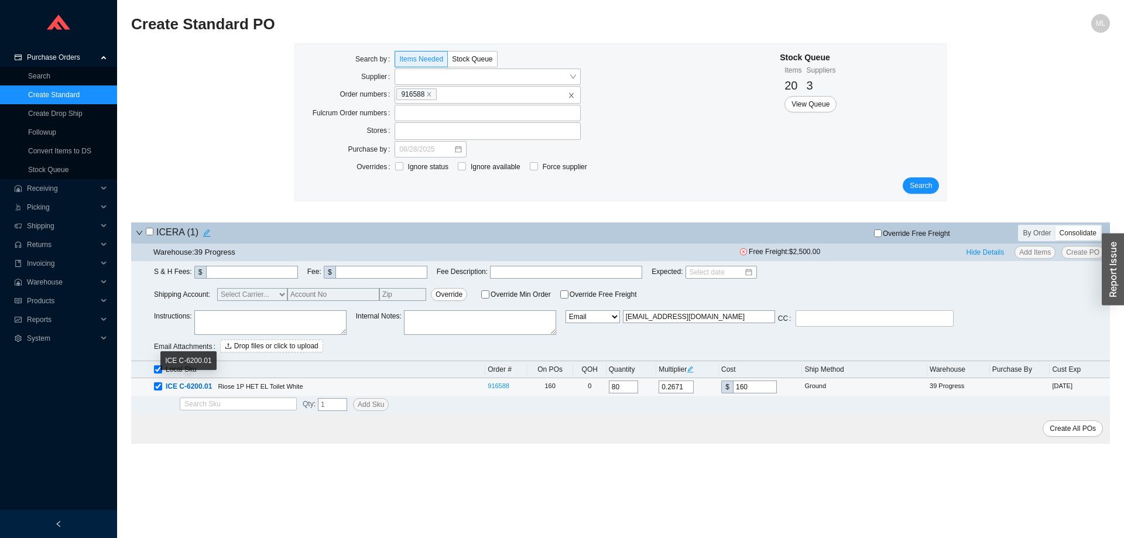
checkbox input "true"
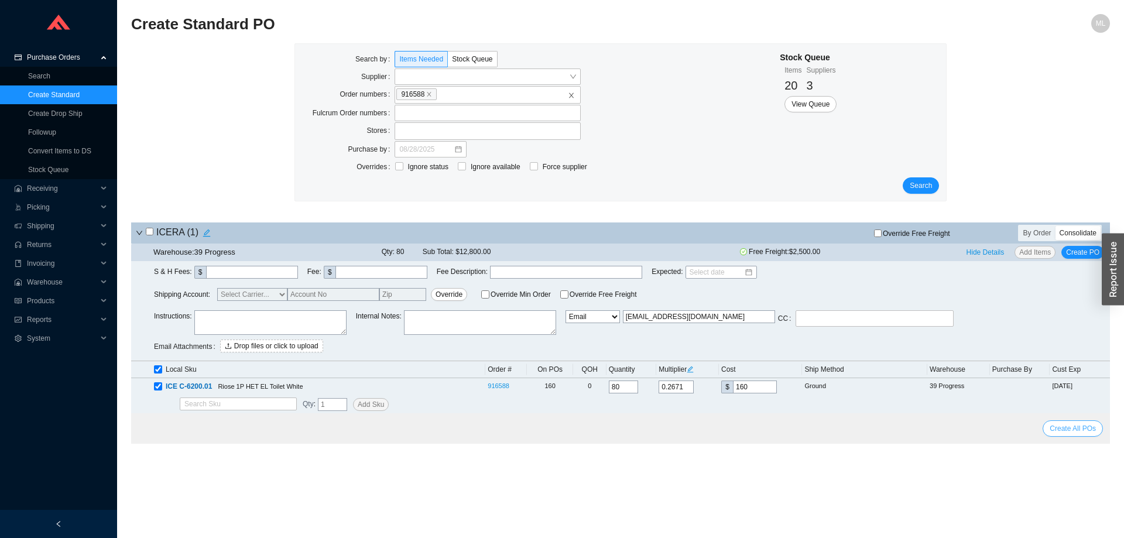
click at [1069, 425] on span "Create All POs" at bounding box center [1072, 429] width 46 height 12
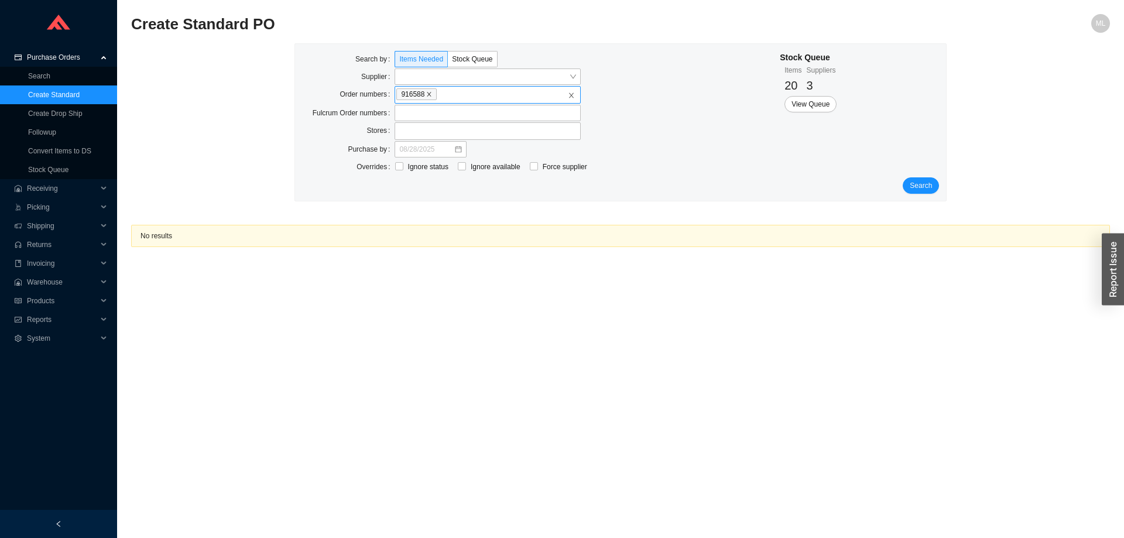
click at [431, 95] on icon "close" at bounding box center [429, 94] width 6 height 6
click at [438, 95] on input "916588" at bounding box center [442, 94] width 8 height 13
click at [424, 80] on input "search" at bounding box center [484, 76] width 170 height 15
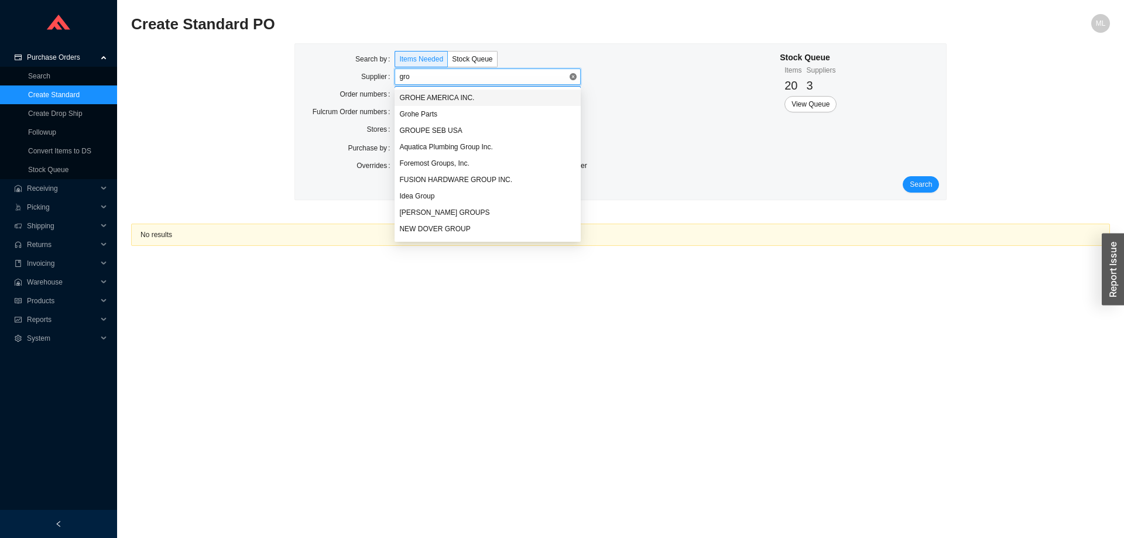
type input "groh"
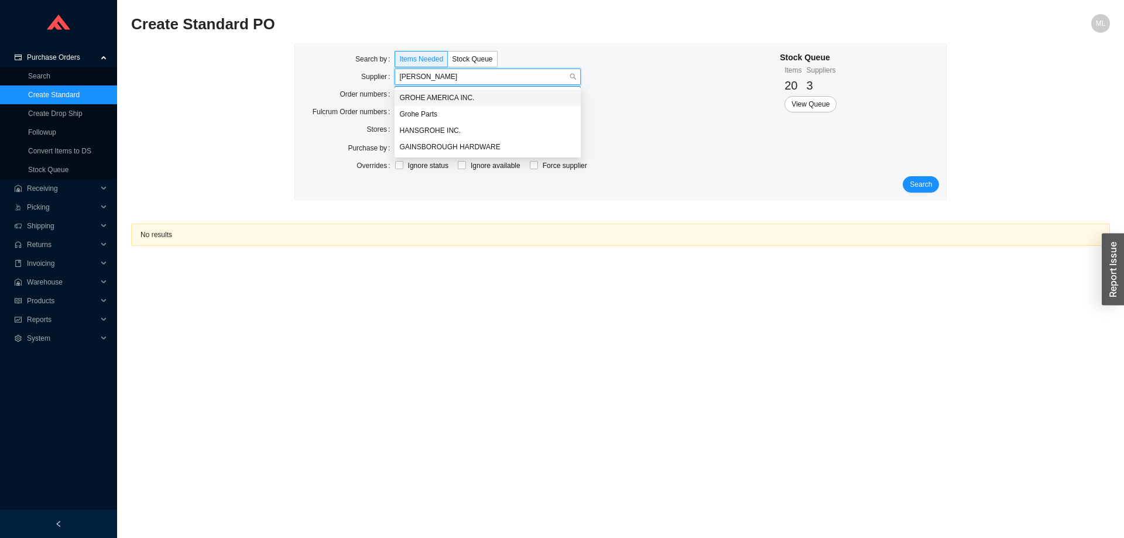
click at [429, 94] on div "GROHE AMERICA INC." at bounding box center [487, 97] width 177 height 11
click at [920, 180] on span "Search" at bounding box center [921, 185] width 22 height 12
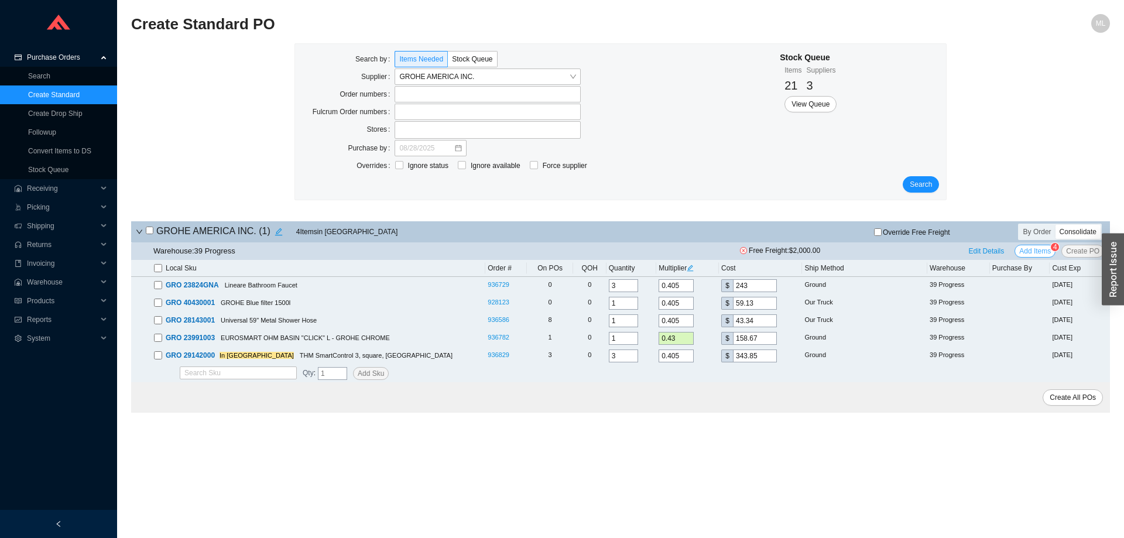
click at [1036, 250] on span "Add Items" at bounding box center [1035, 251] width 32 height 12
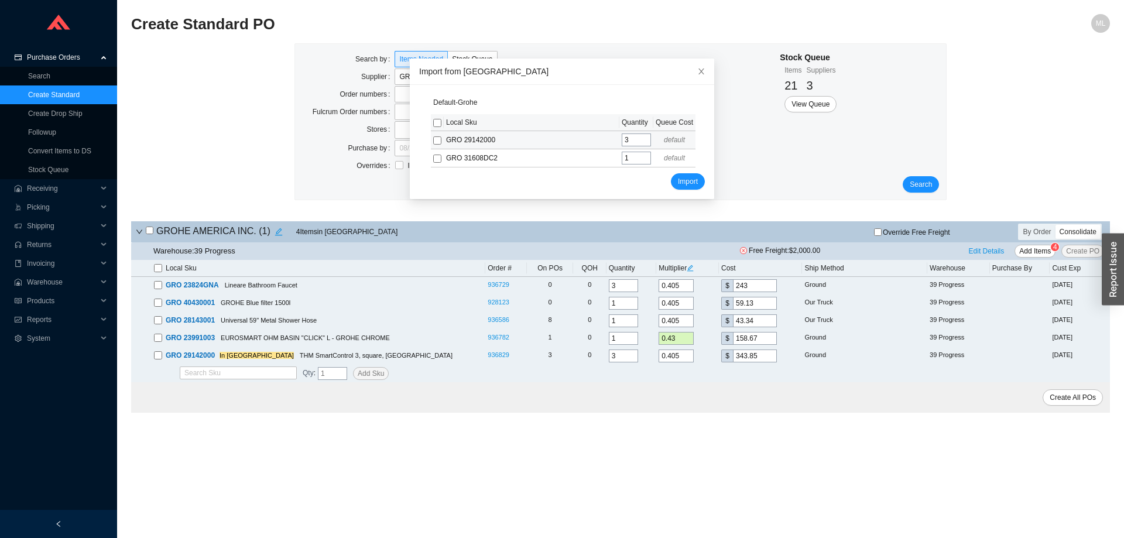
click at [433, 142] on input "checkbox" at bounding box center [437, 140] width 8 height 8
checkbox input "true"
click at [433, 160] on input "checkbox" at bounding box center [437, 159] width 8 height 8
checkbox input "true"
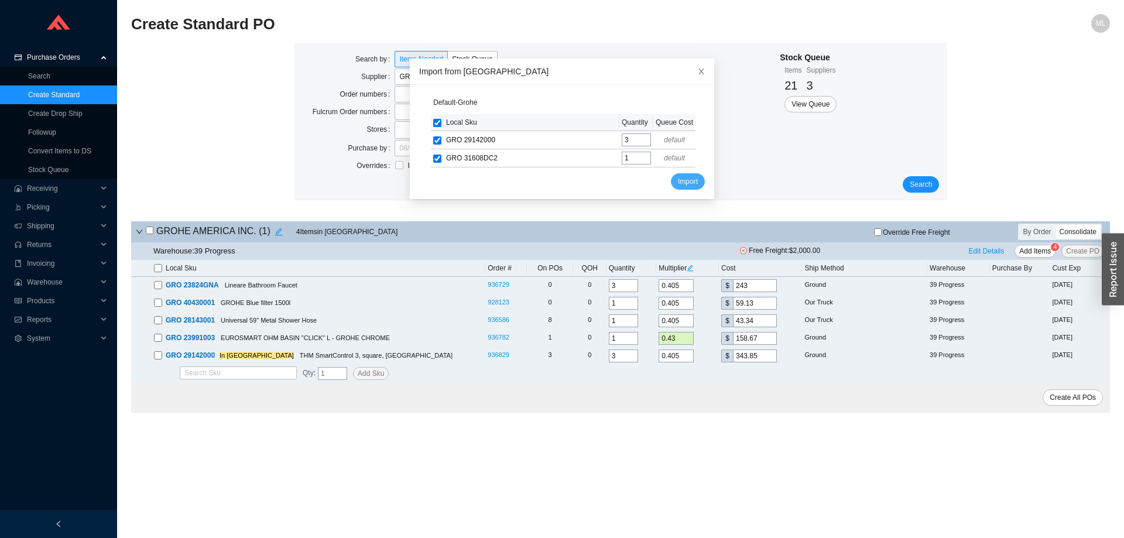
click at [678, 177] on span "Import" at bounding box center [688, 182] width 20 height 12
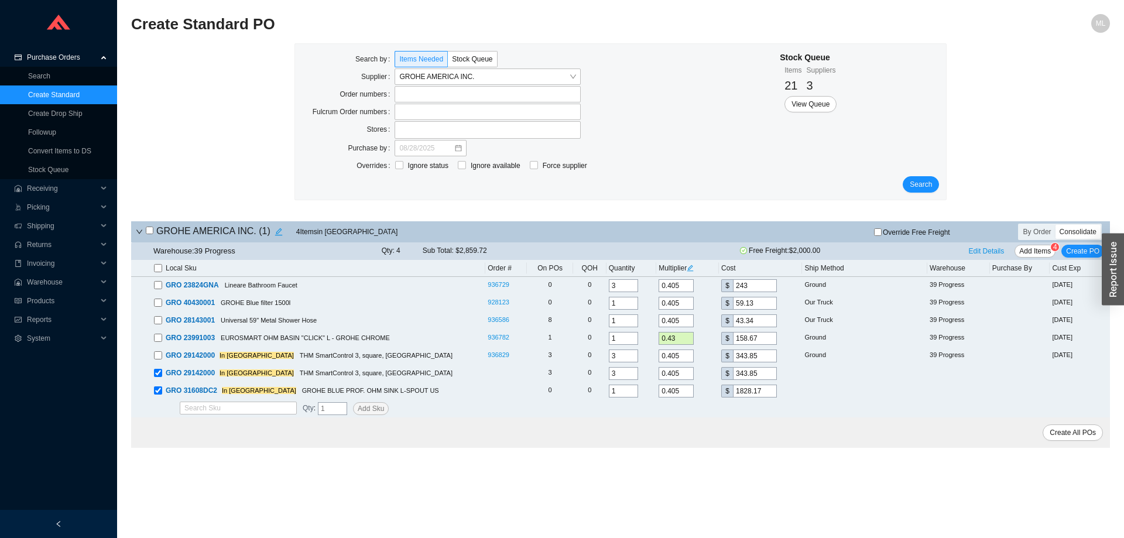
click at [160, 268] on input "checkbox" at bounding box center [158, 268] width 8 height 8
checkbox input "true"
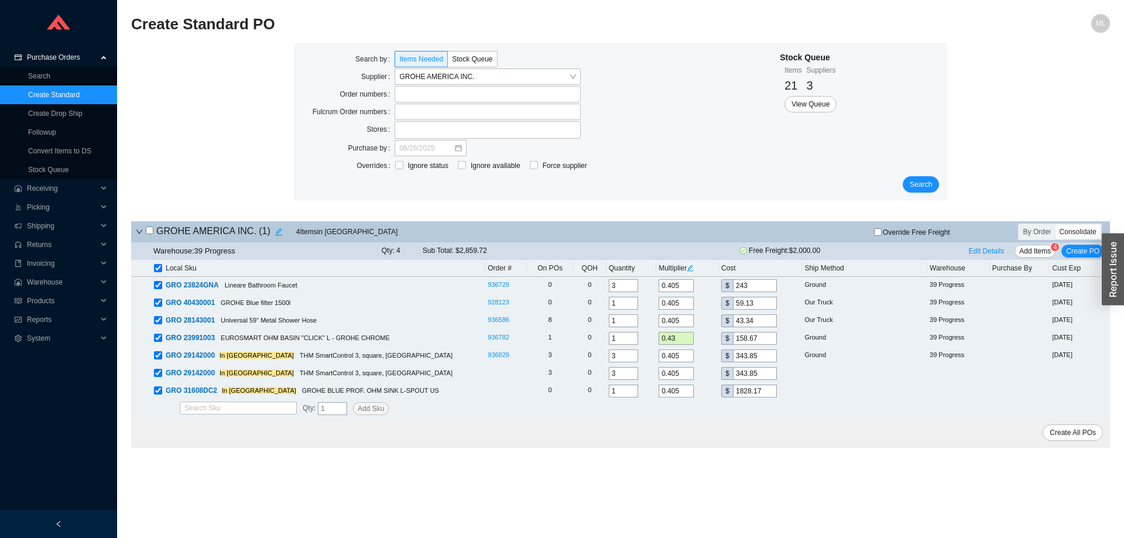
checkbox input "true"
click at [156, 374] on input "checkbox" at bounding box center [158, 373] width 8 height 8
checkbox input "false"
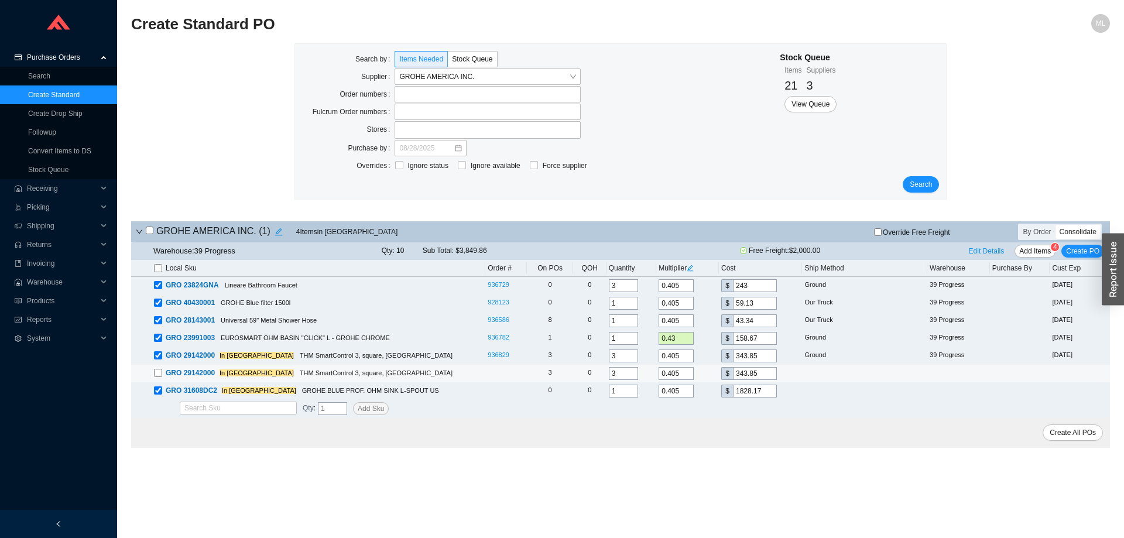
click at [156, 374] on input "checkbox" at bounding box center [158, 373] width 8 height 8
checkbox input "true"
click at [156, 374] on input "checkbox" at bounding box center [158, 373] width 8 height 8
checkbox input "false"
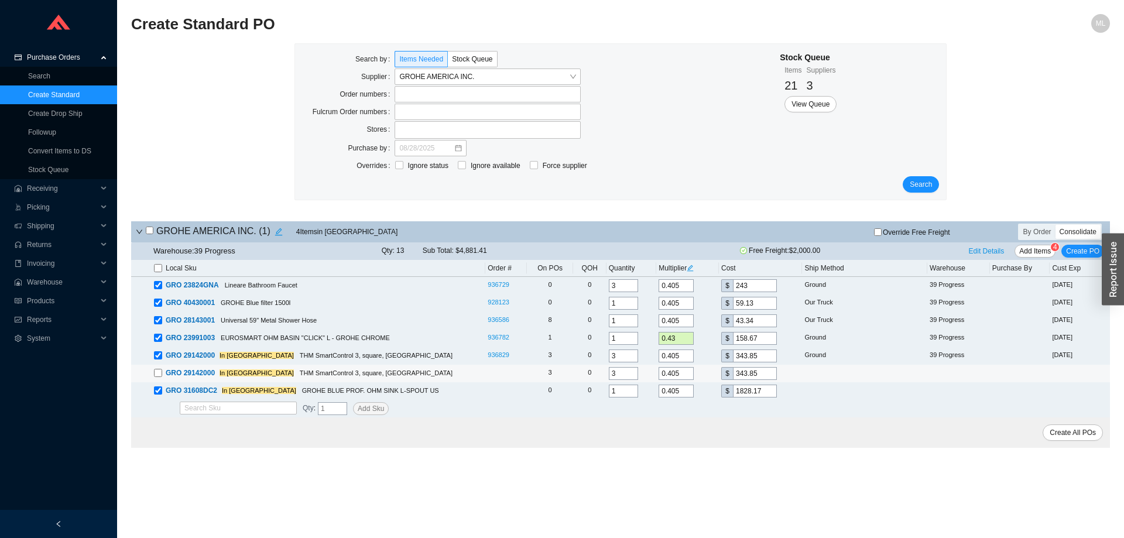
checkbox input "false"
click at [1081, 249] on span "Create PO" at bounding box center [1082, 251] width 33 height 12
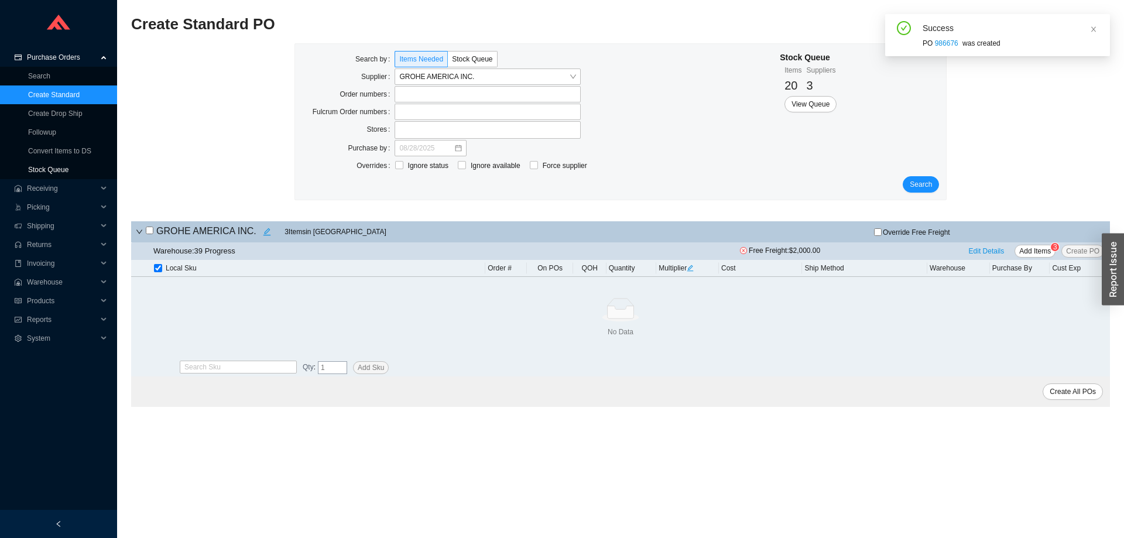
click at [60, 169] on link "Stock Queue" at bounding box center [48, 170] width 40 height 8
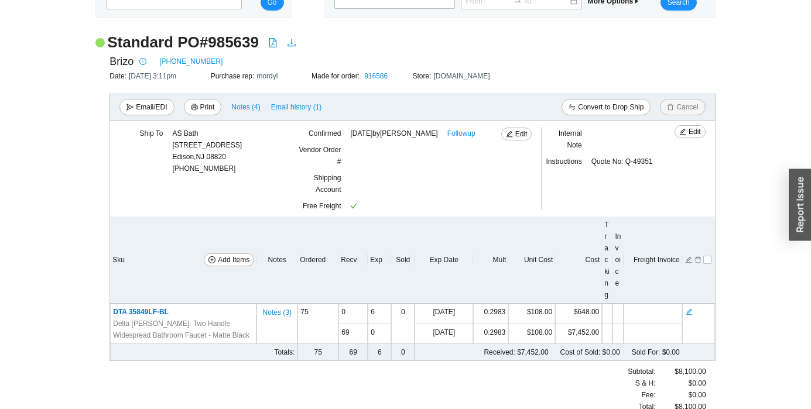
scroll to position [73, 0]
